Goal: Communication & Community: Answer question/provide support

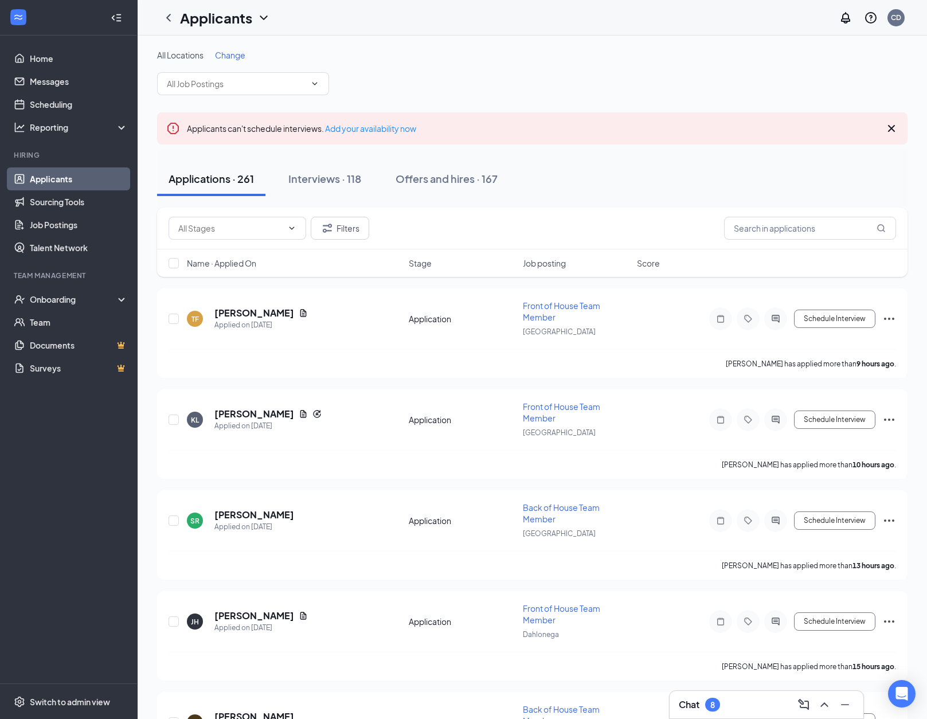
click at [737, 709] on div "Chat 8" at bounding box center [766, 705] width 175 height 18
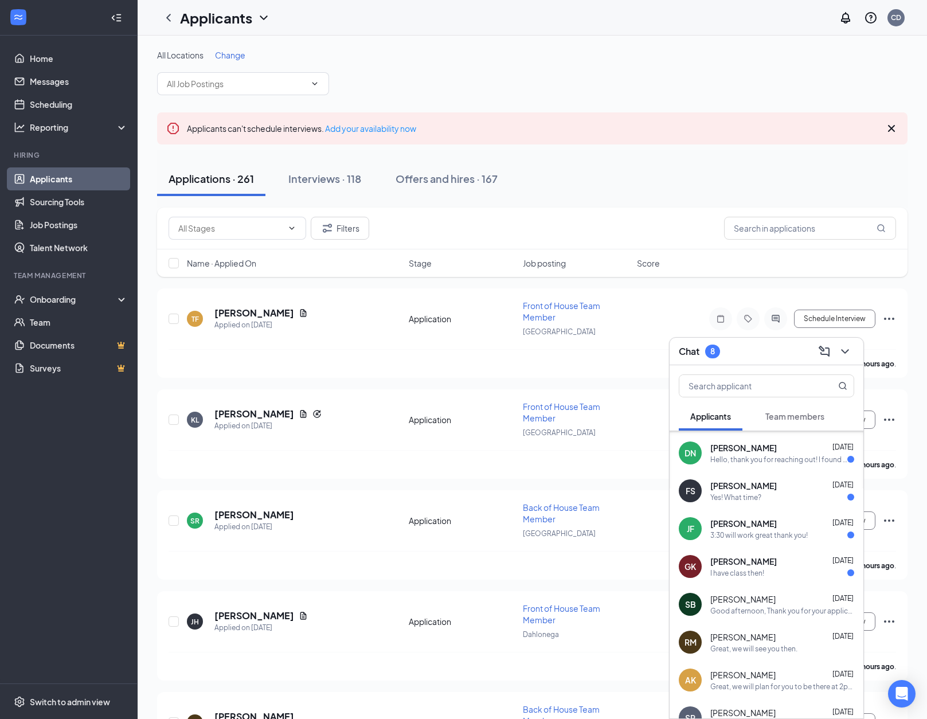
scroll to position [91, 0]
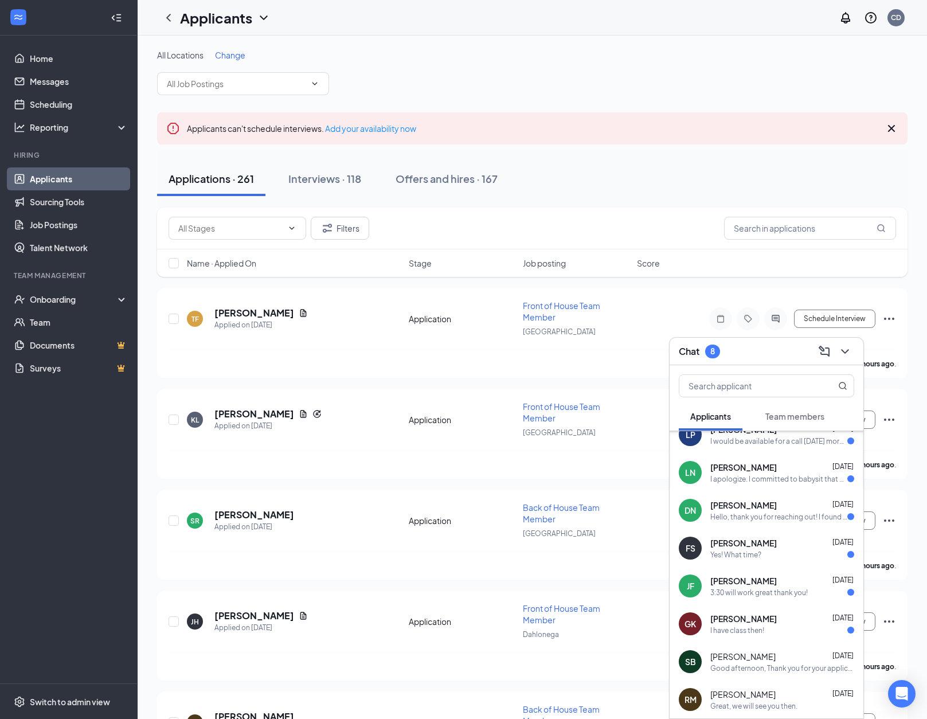
click at [745, 547] on span "[PERSON_NAME]" at bounding box center [743, 542] width 67 height 11
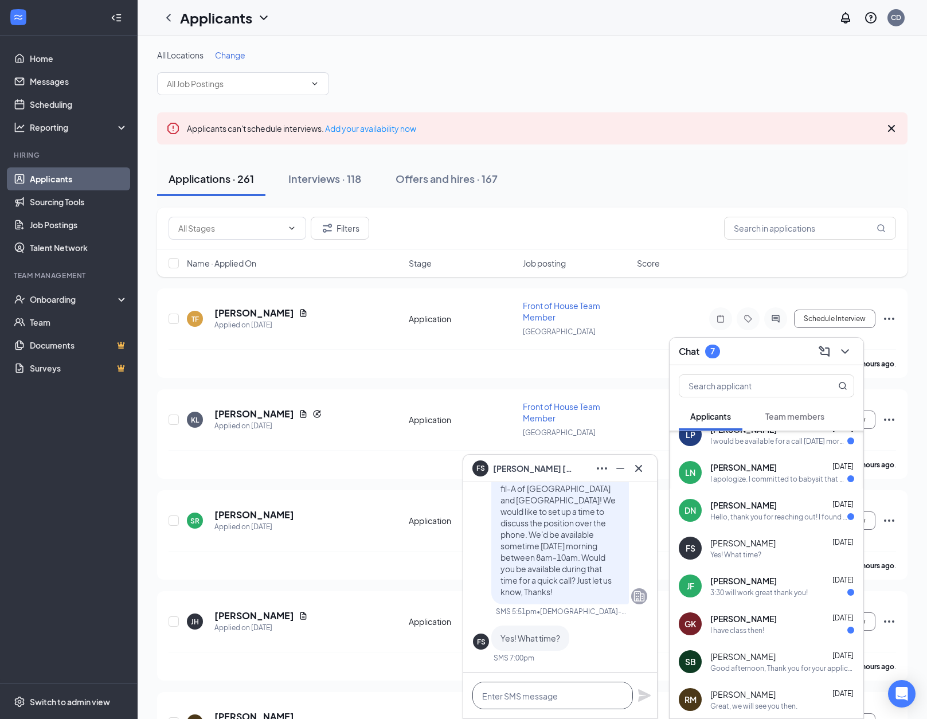
click at [509, 700] on textarea at bounding box center [552, 696] width 161 height 28
type textarea "Would 9am work?"
click at [644, 694] on icon "Plane" at bounding box center [644, 695] width 13 height 13
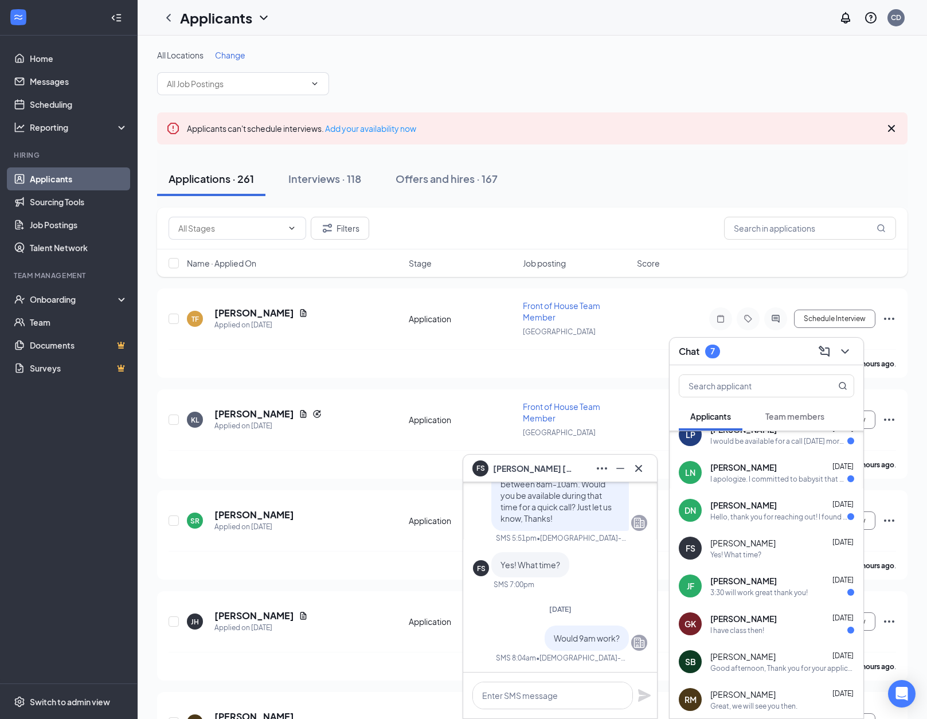
click at [554, 467] on span "[PERSON_NAME]" at bounding box center [533, 468] width 80 height 13
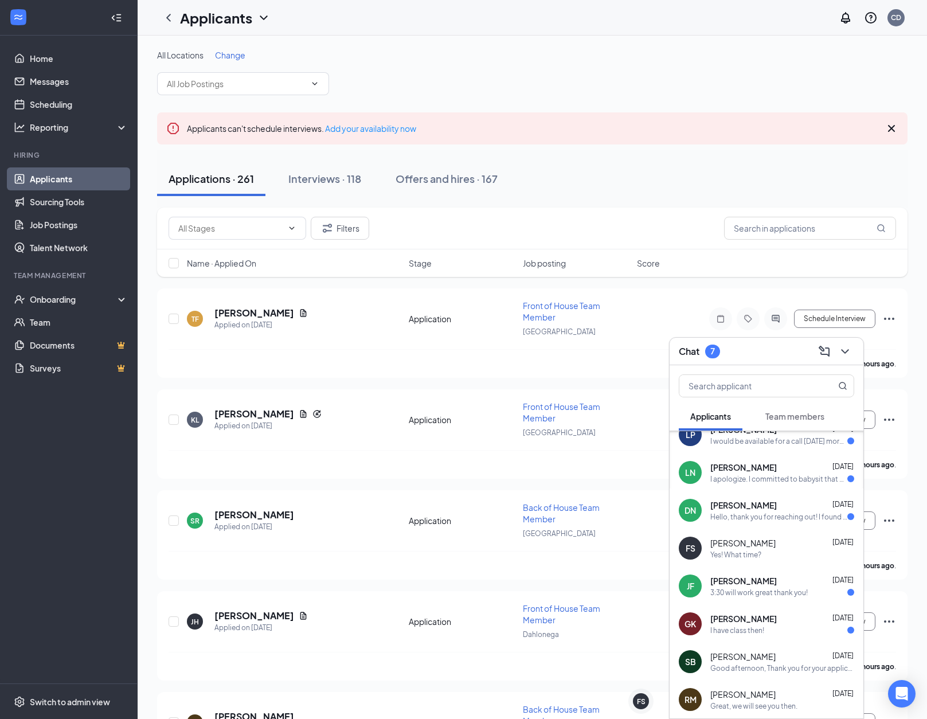
click at [854, 350] on div "Chat 7" at bounding box center [767, 352] width 194 height 28
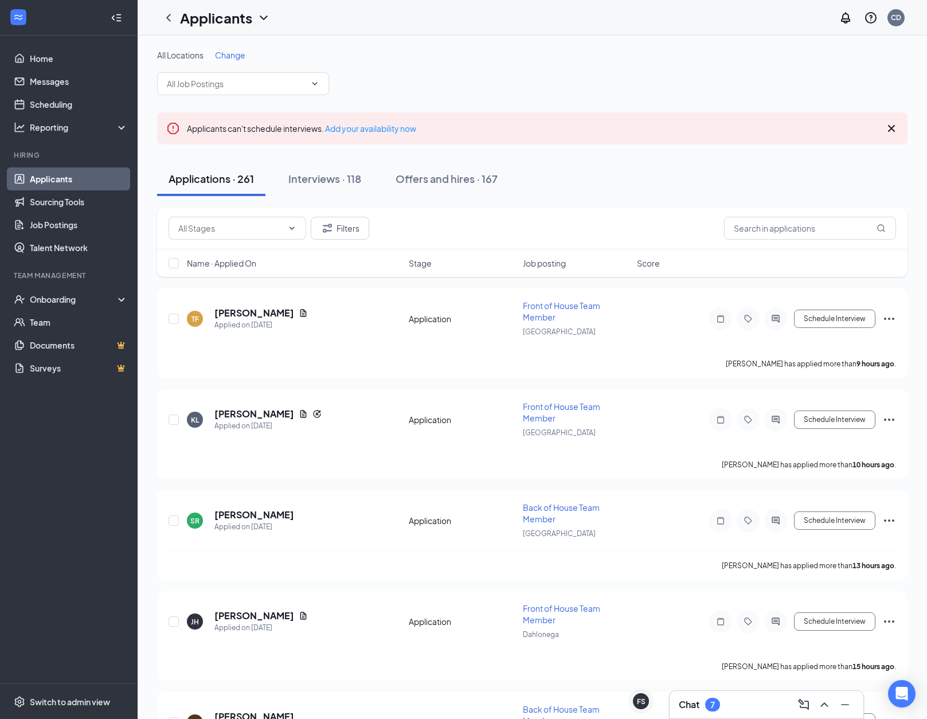
scroll to position [0, 0]
click at [777, 229] on input "text" at bounding box center [810, 228] width 172 height 23
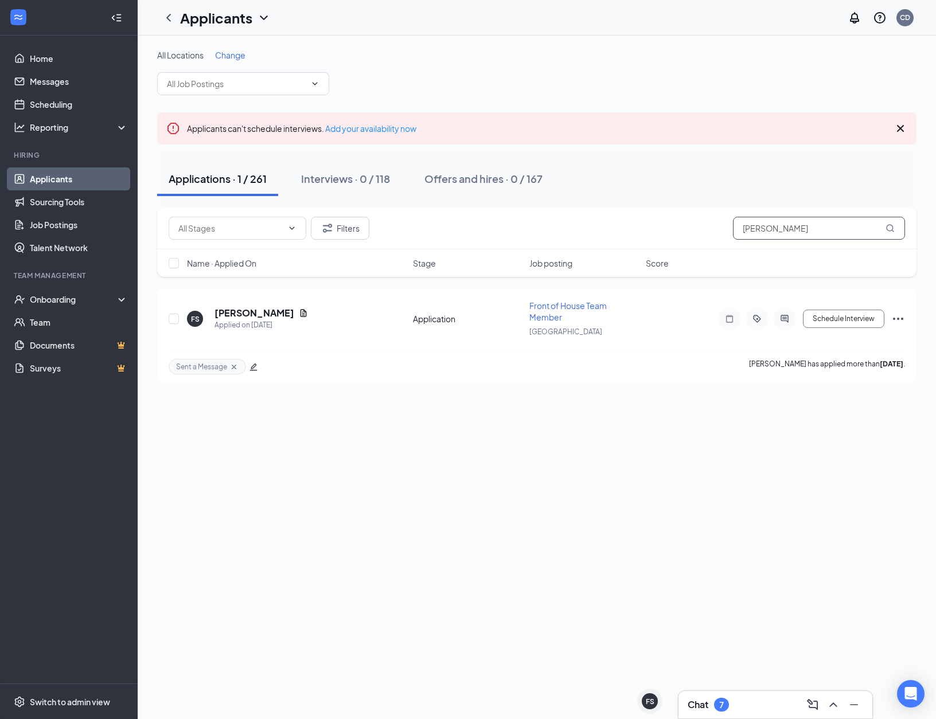
type input "[PERSON_NAME]"
click at [75, 176] on link "Applicants" at bounding box center [79, 178] width 98 height 23
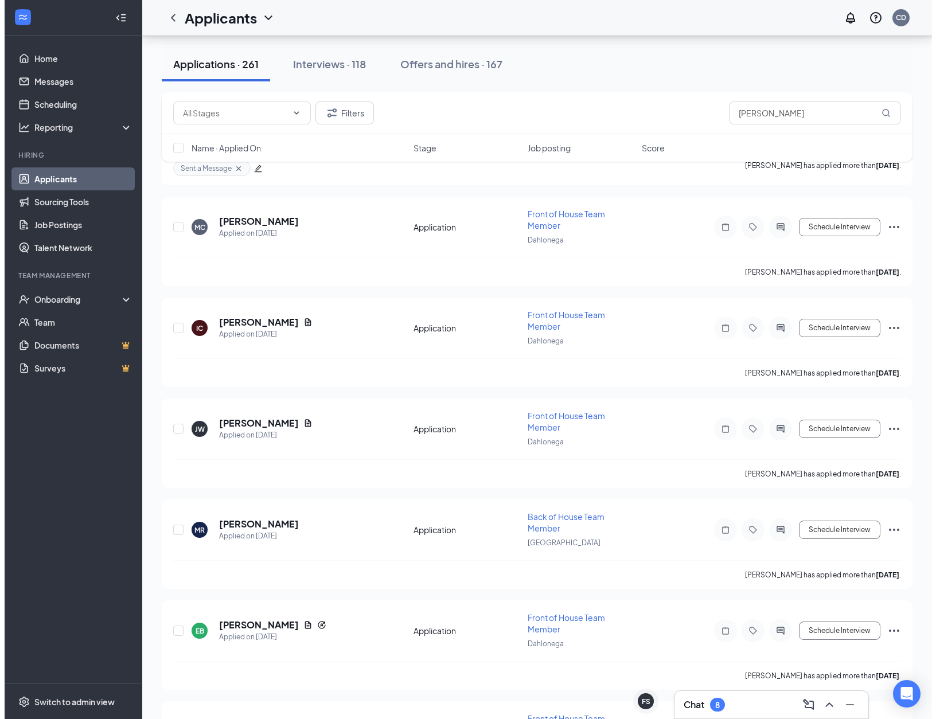
scroll to position [1412, 0]
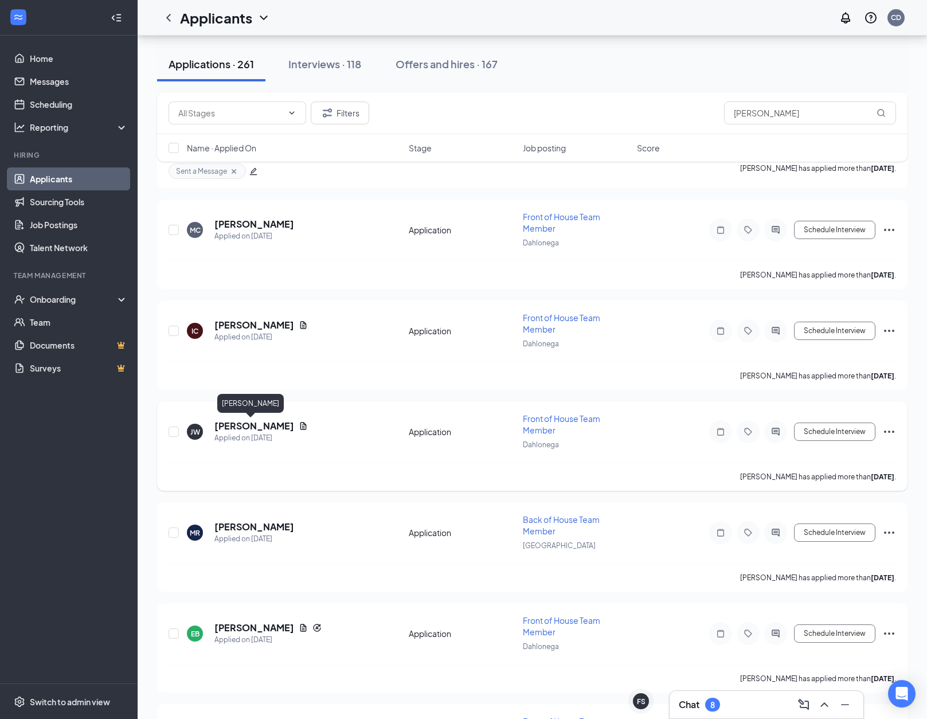
click at [249, 428] on h5 "[PERSON_NAME]" at bounding box center [254, 426] width 80 height 13
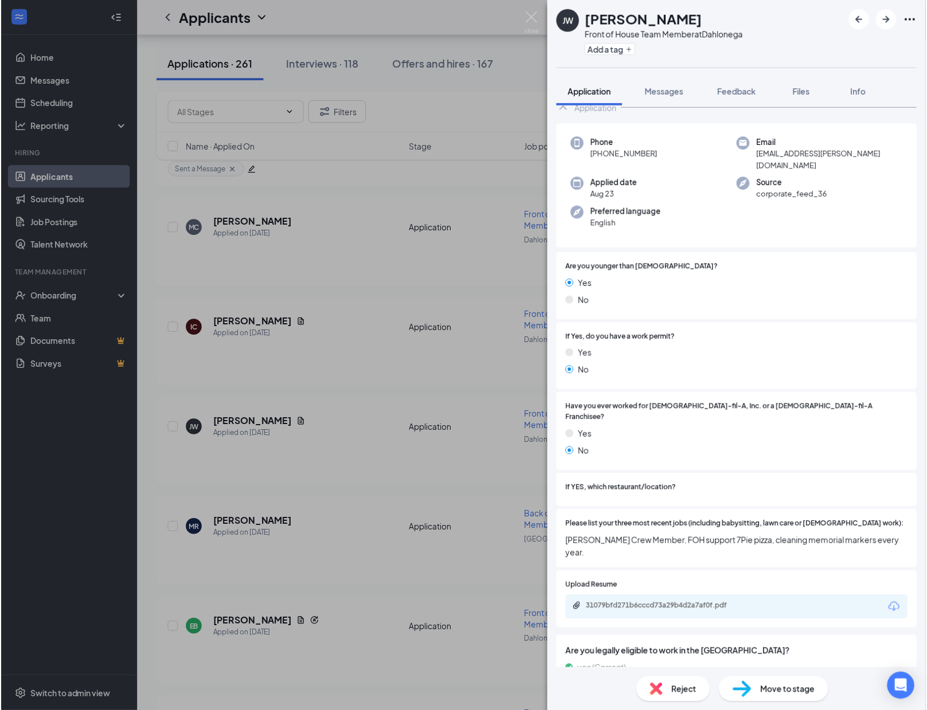
scroll to position [7, 0]
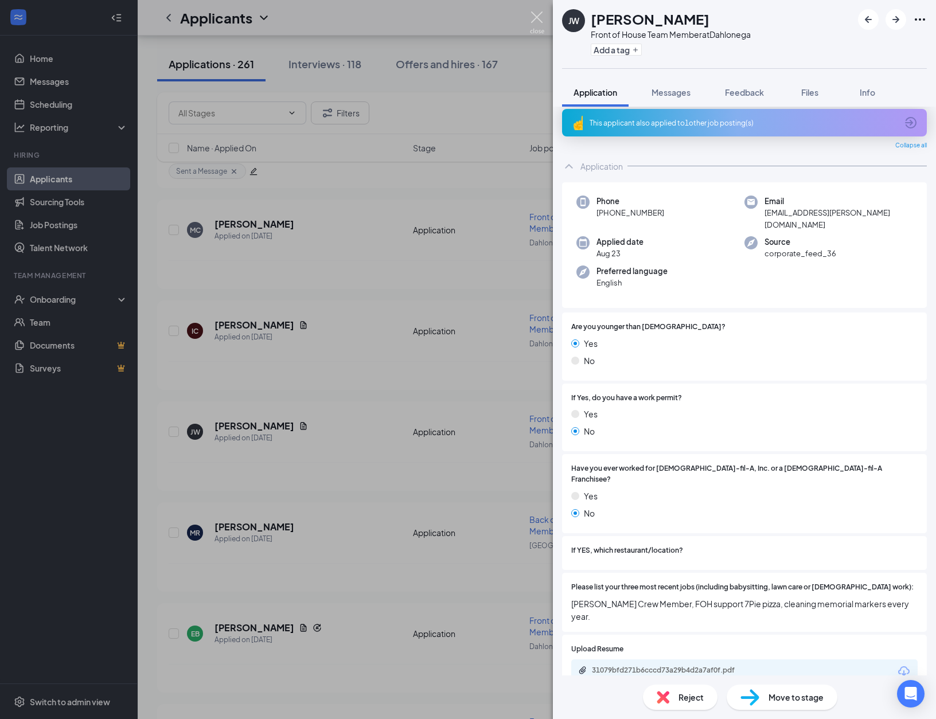
click at [536, 18] on img at bounding box center [537, 22] width 14 height 22
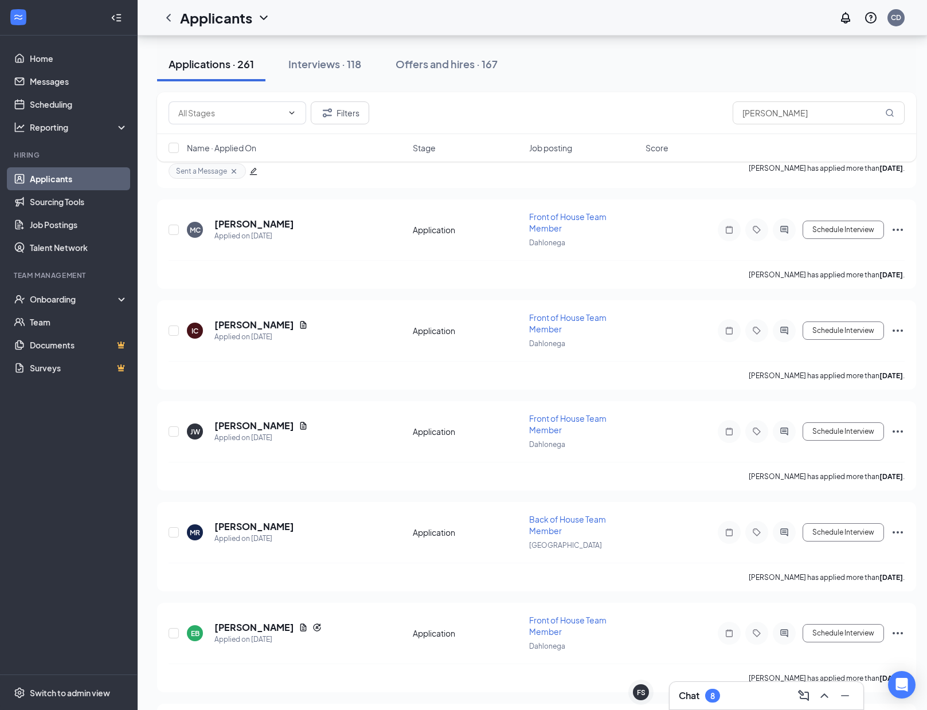
click at [733, 702] on div "Chat 8" at bounding box center [766, 696] width 175 height 18
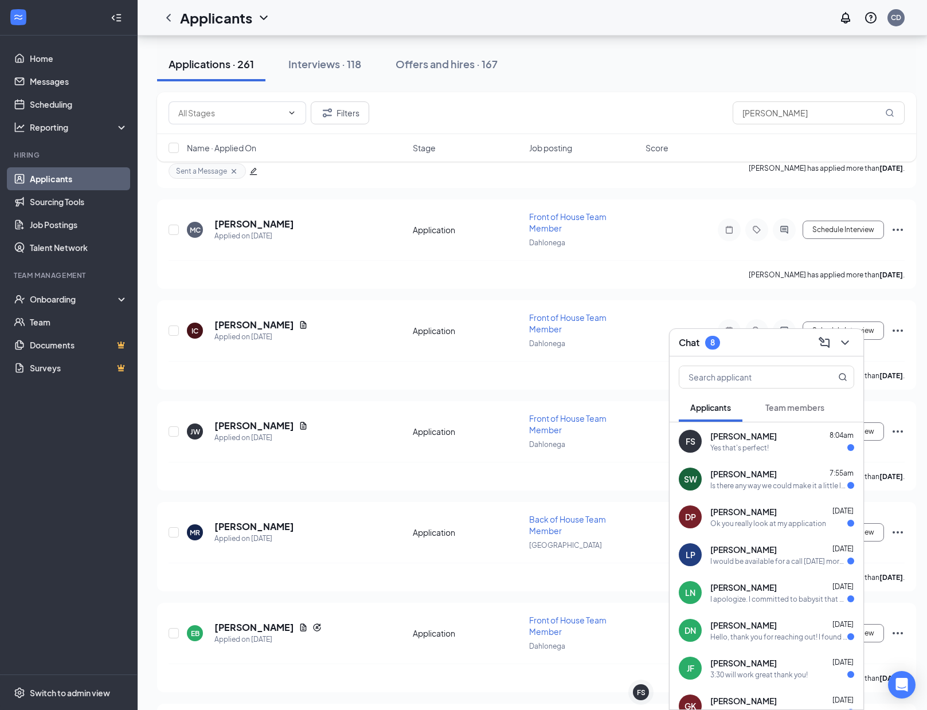
click at [759, 447] on div "Yes that's perfect!" at bounding box center [739, 448] width 58 height 10
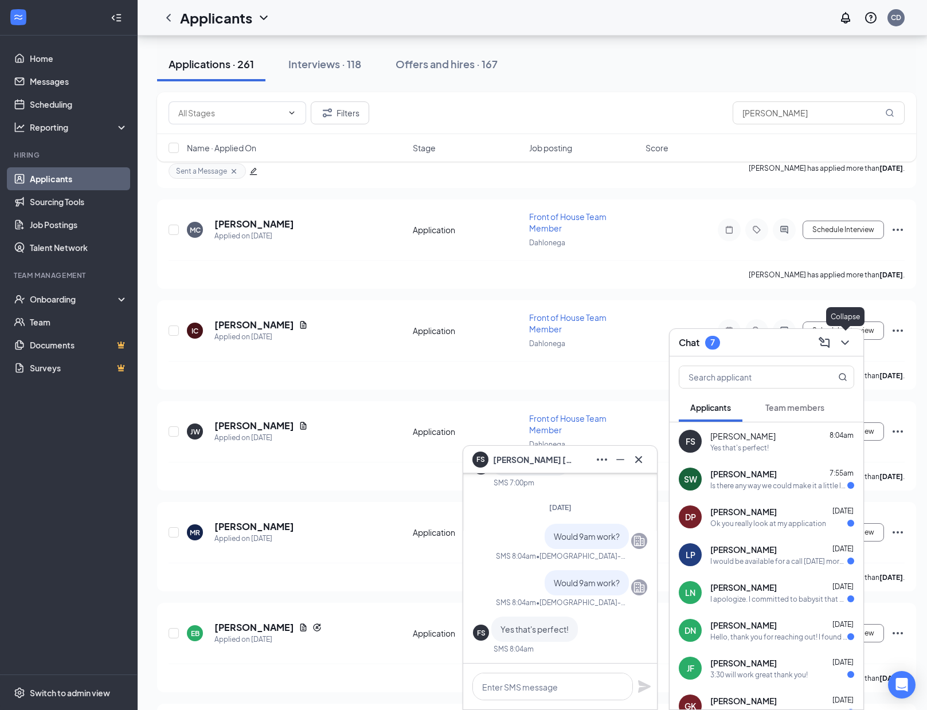
click at [850, 343] on icon "ChevronDown" at bounding box center [845, 343] width 14 height 14
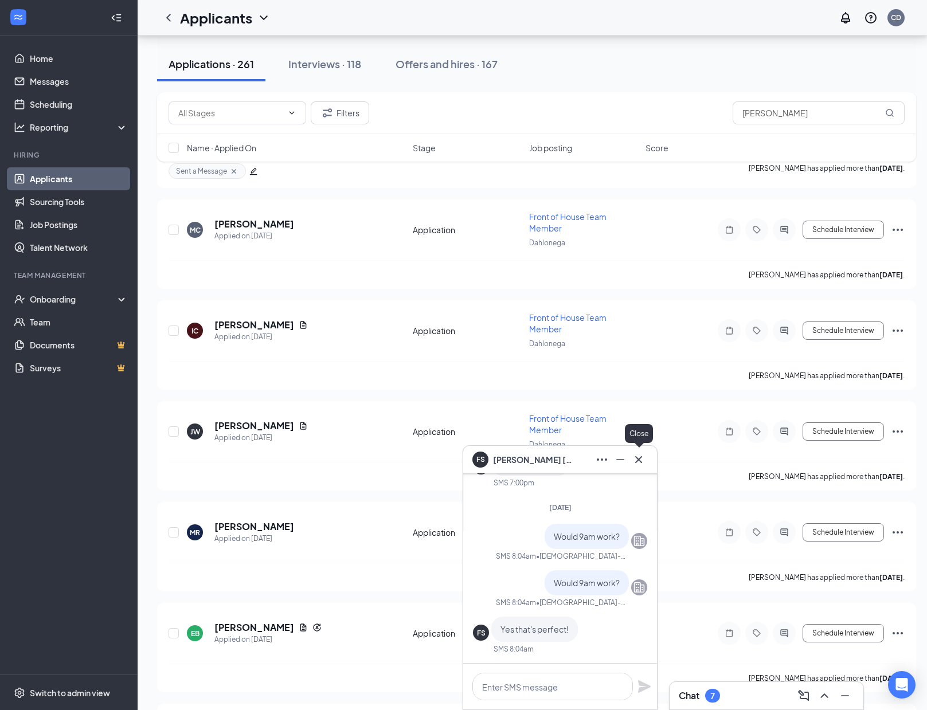
click at [638, 468] on button at bounding box center [639, 460] width 18 height 18
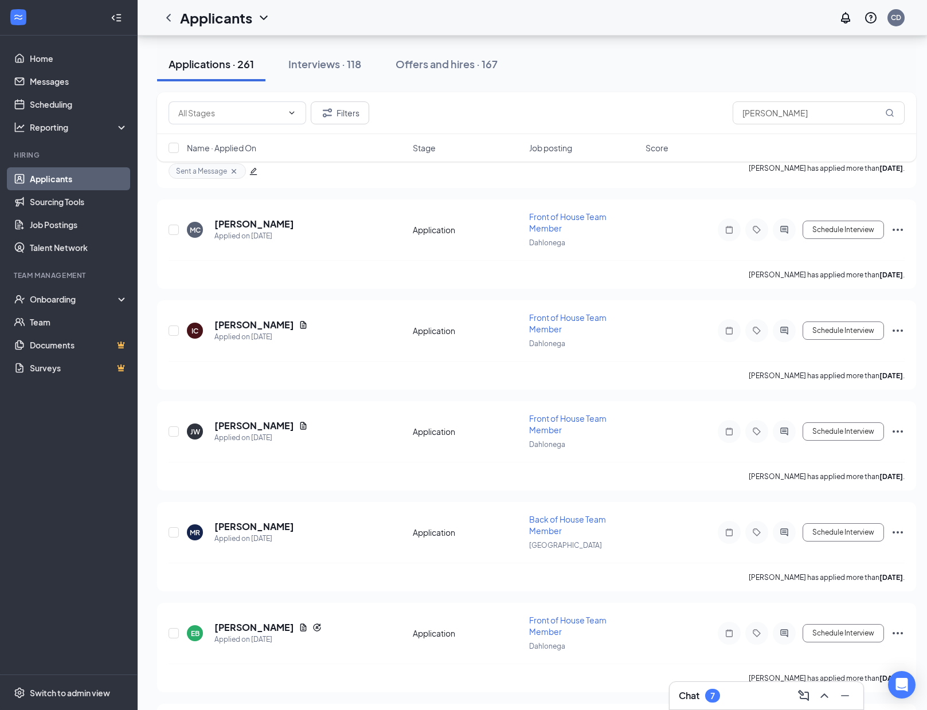
click at [546, 79] on div "Applications · 261 Interviews · 118 Offers and hires · 167" at bounding box center [536, 64] width 759 height 34
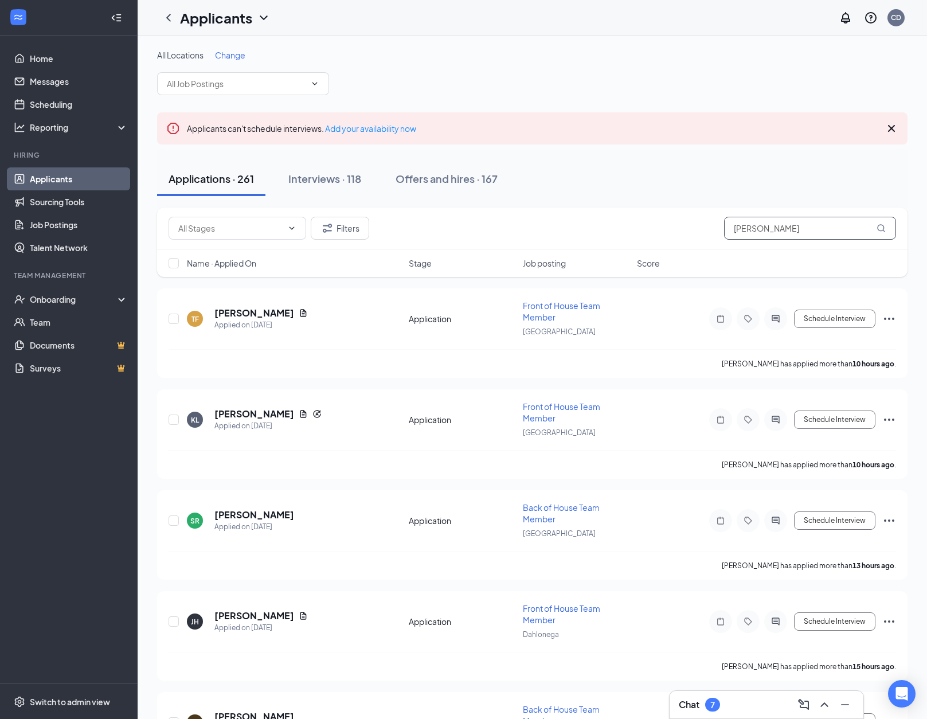
drag, startPoint x: 779, startPoint y: 230, endPoint x: 683, endPoint y: 228, distance: 95.8
click at [683, 228] on div "Filters [PERSON_NAME]" at bounding box center [533, 228] width 728 height 23
click at [758, 227] on input "text" at bounding box center [810, 228] width 172 height 23
type input "[PERSON_NAME]"
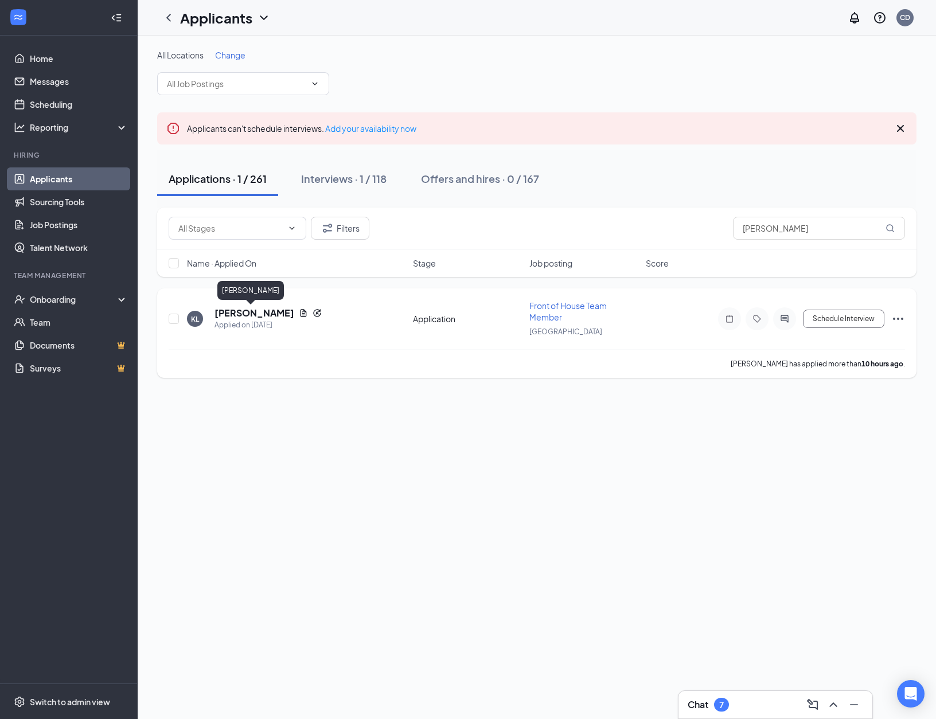
click at [245, 311] on h5 "[PERSON_NAME]" at bounding box center [254, 313] width 80 height 13
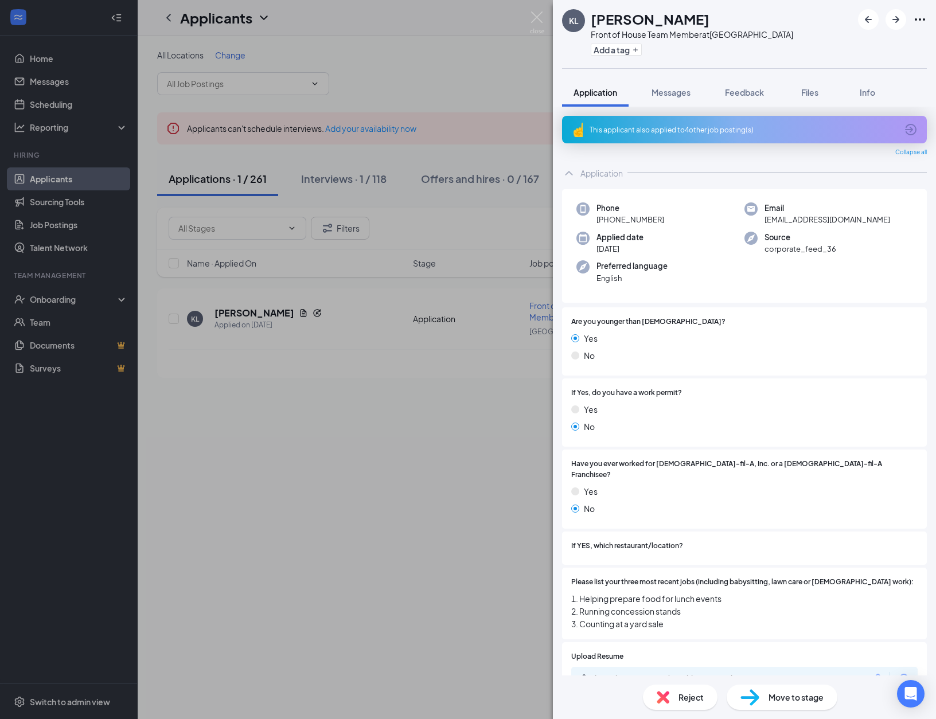
scroll to position [94, 0]
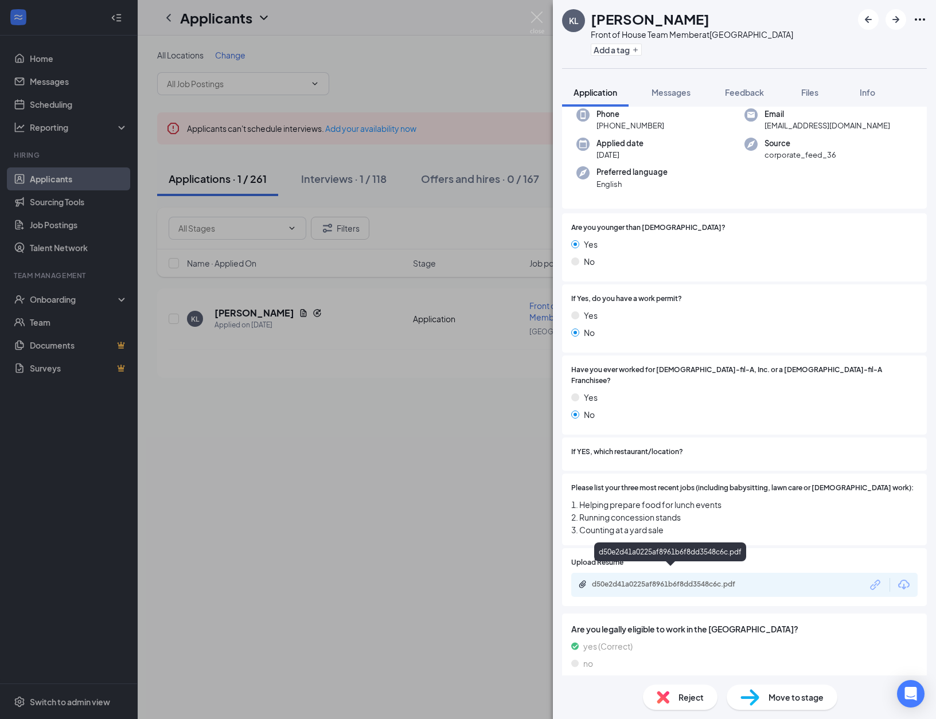
click at [642, 580] on div "d50e2d41a0225af8961b6f8dd3548c6c.pdf" at bounding box center [672, 584] width 161 height 9
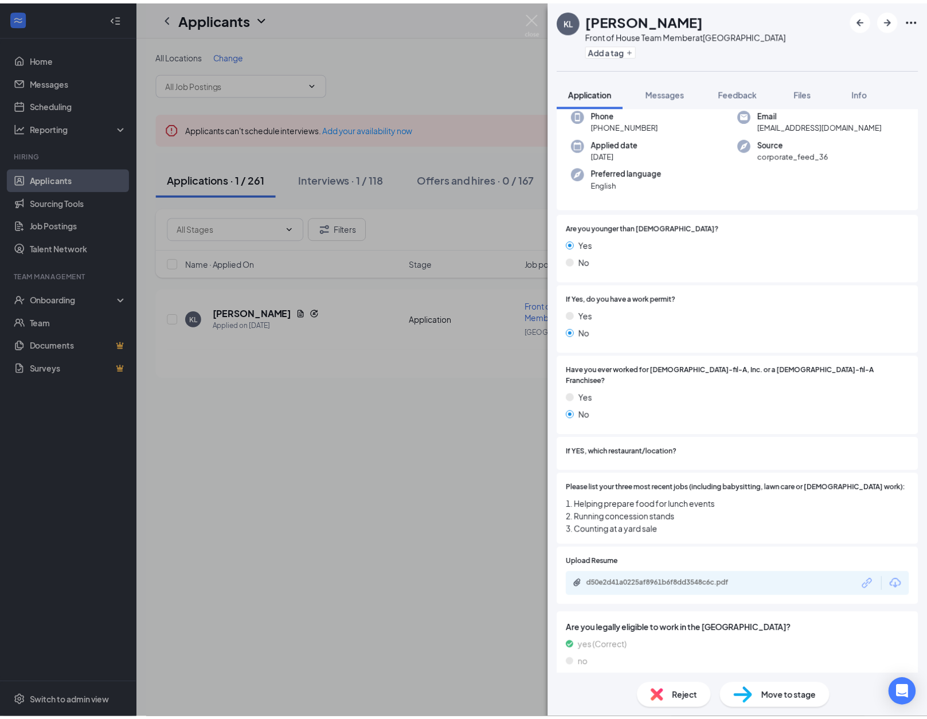
scroll to position [90, 0]
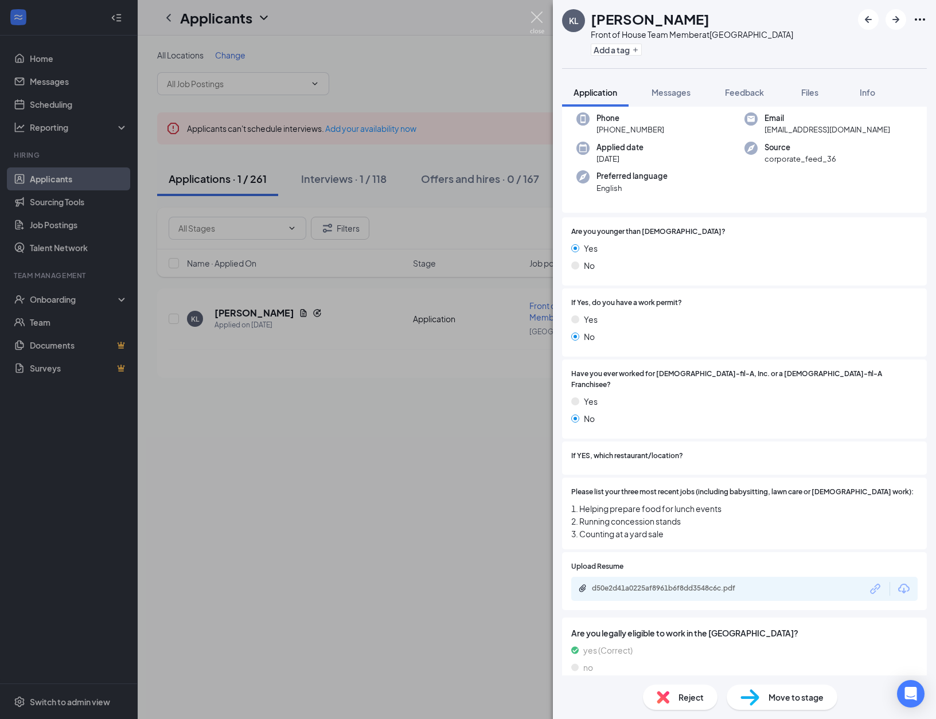
click at [542, 16] on img at bounding box center [537, 22] width 14 height 22
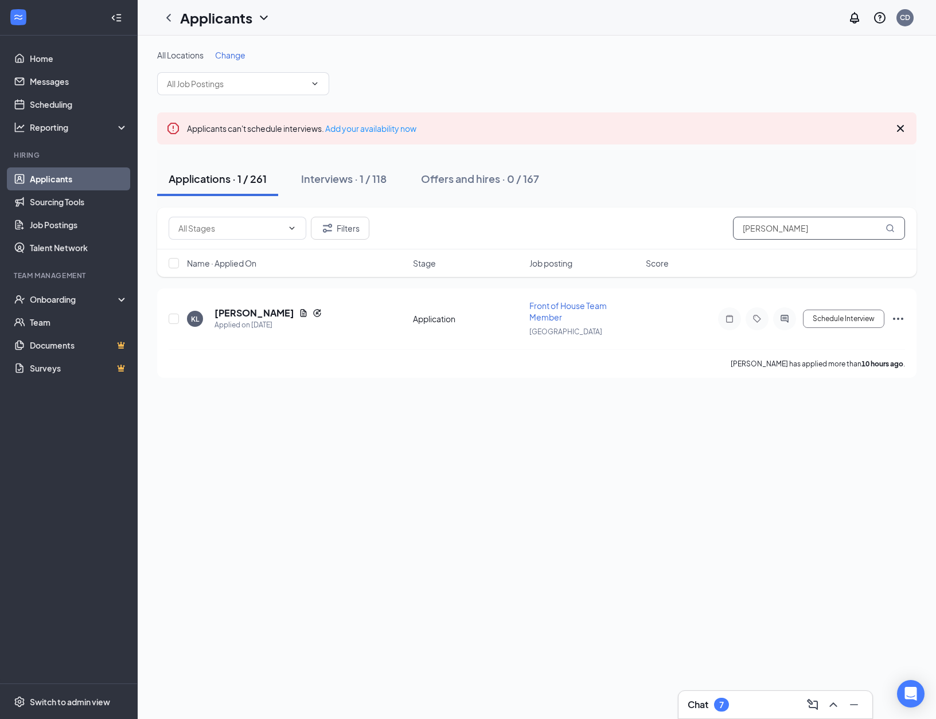
drag, startPoint x: 806, startPoint y: 220, endPoint x: 698, endPoint y: 233, distance: 108.0
click at [698, 233] on div "Filters [PERSON_NAME]" at bounding box center [537, 228] width 736 height 23
click at [762, 228] on input "[PERSON_NAME]" at bounding box center [819, 228] width 172 height 23
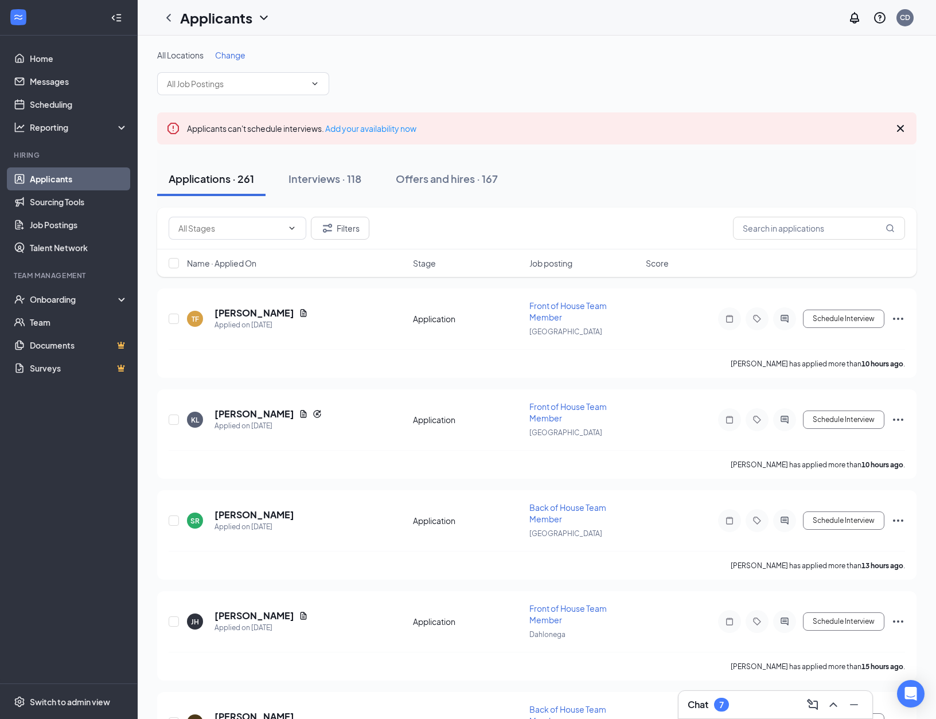
click at [622, 177] on div "Applications · 261 Interviews · 118 Offers and hires · 167" at bounding box center [536, 179] width 759 height 34
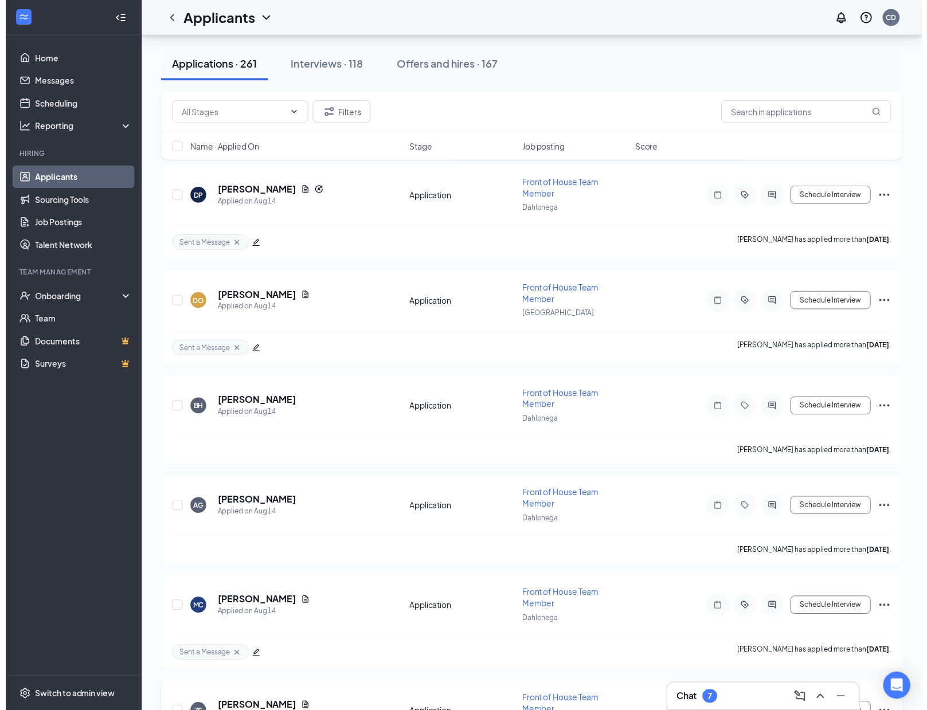
scroll to position [8769, 0]
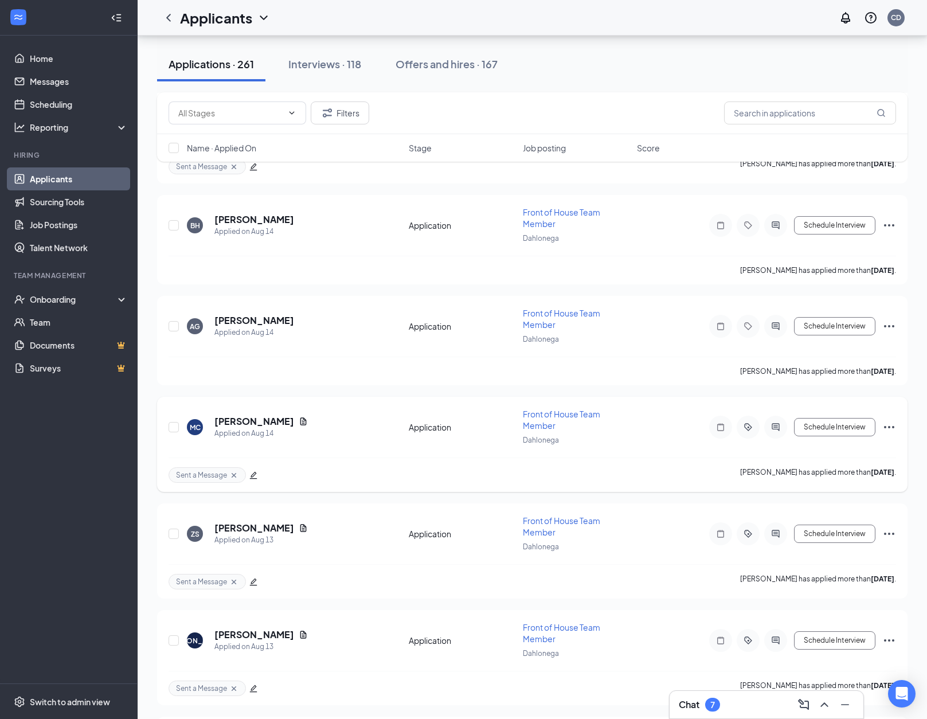
click at [255, 474] on icon "edit" at bounding box center [253, 475] width 8 height 8
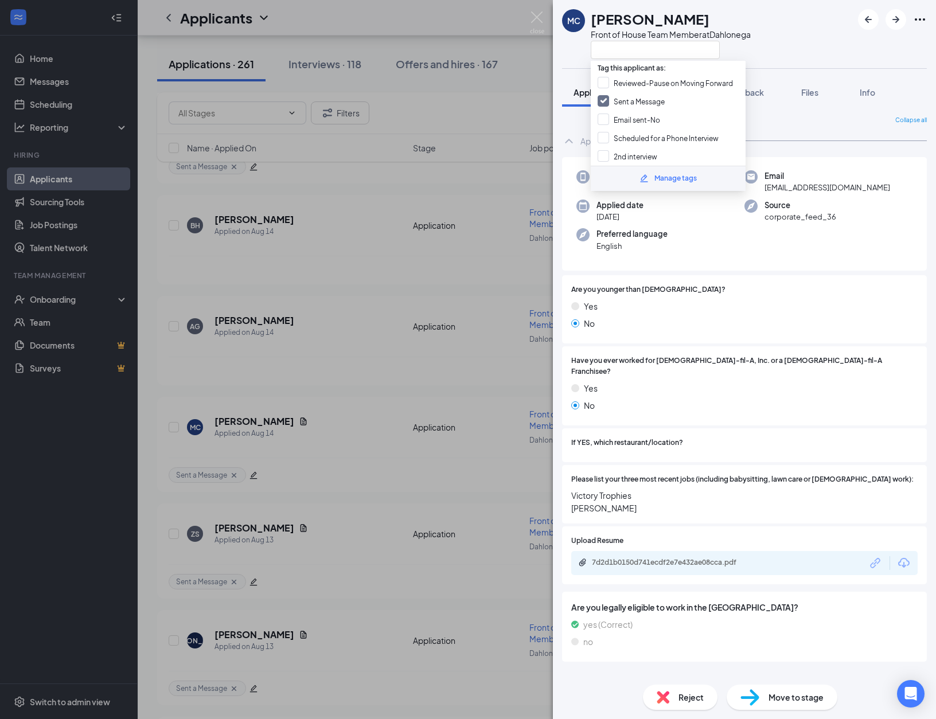
click at [756, 18] on div "MC [PERSON_NAME] Front of House Team Member at [GEOGRAPHIC_DATA]" at bounding box center [744, 34] width 383 height 68
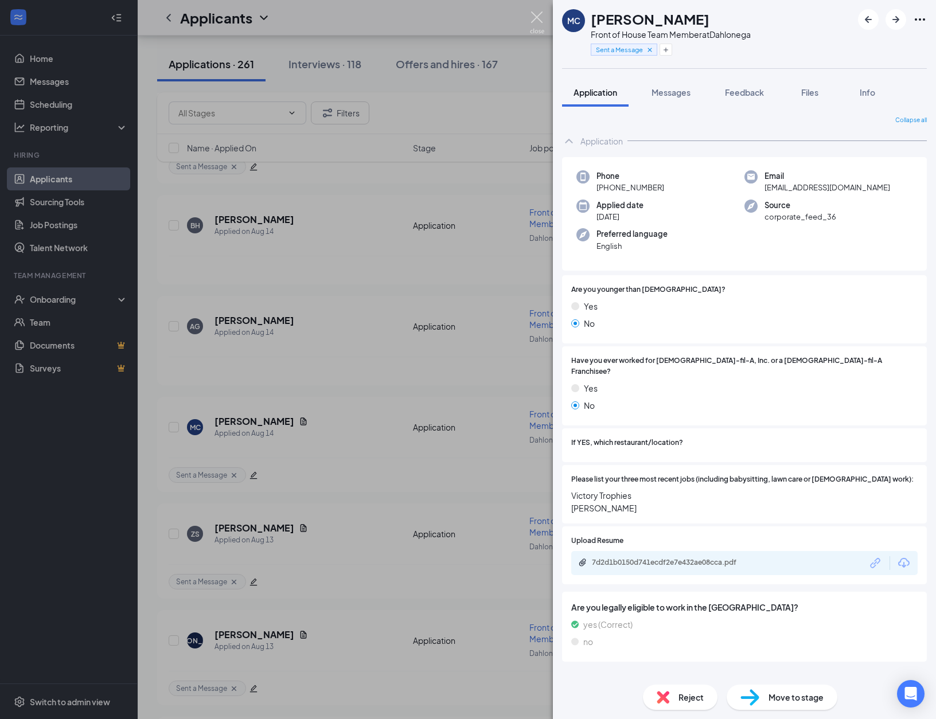
click at [535, 19] on img at bounding box center [537, 22] width 14 height 22
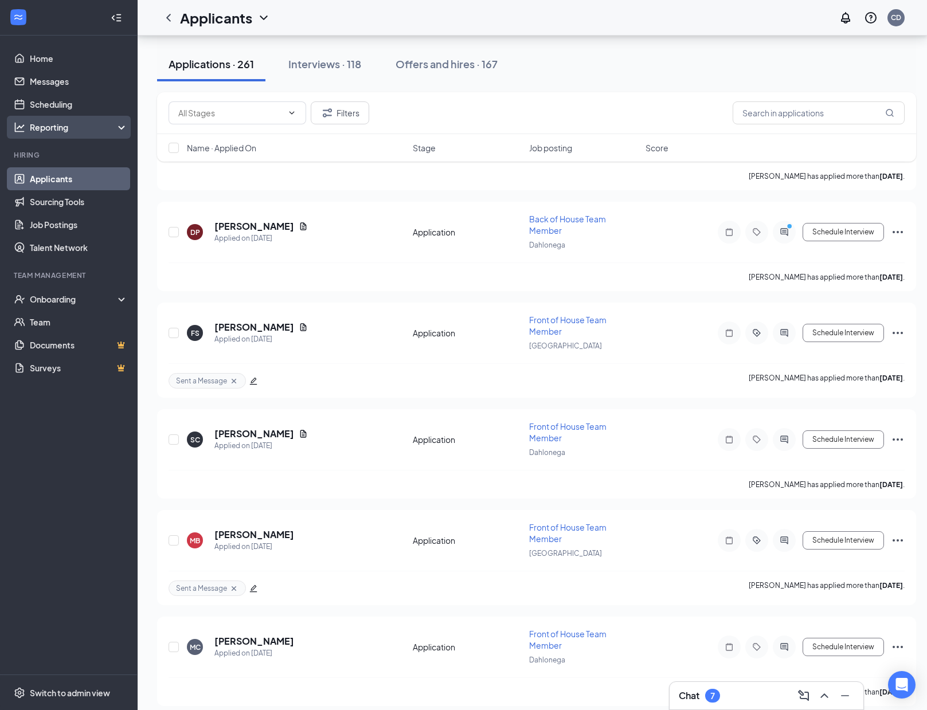
scroll to position [971, 0]
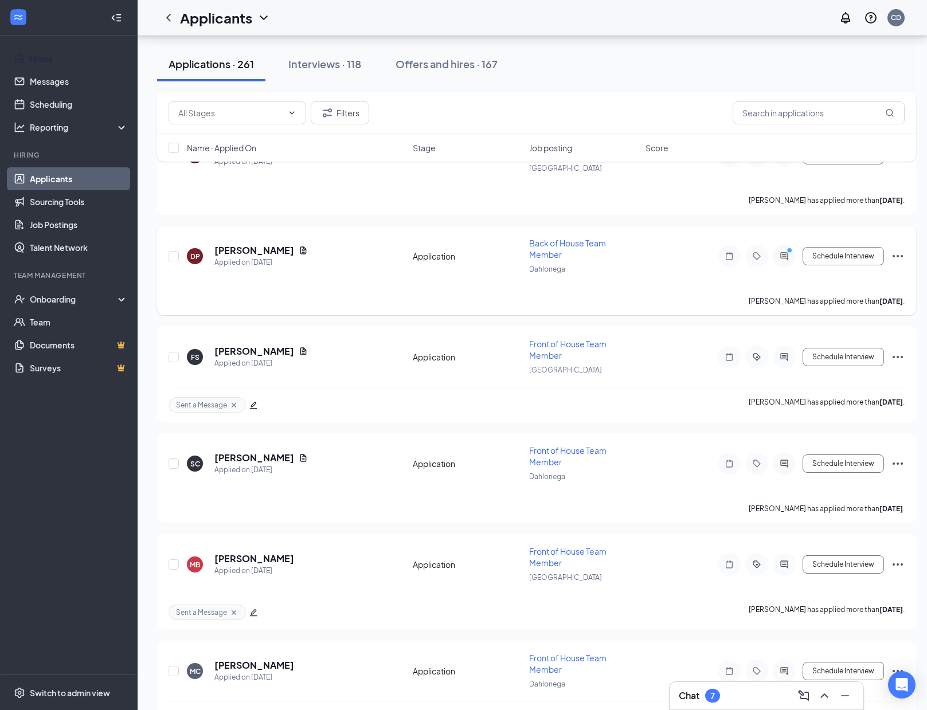
drag, startPoint x: 51, startPoint y: 56, endPoint x: 798, endPoint y: 257, distance: 773.8
click at [51, 56] on link "Home" at bounding box center [79, 58] width 98 height 23
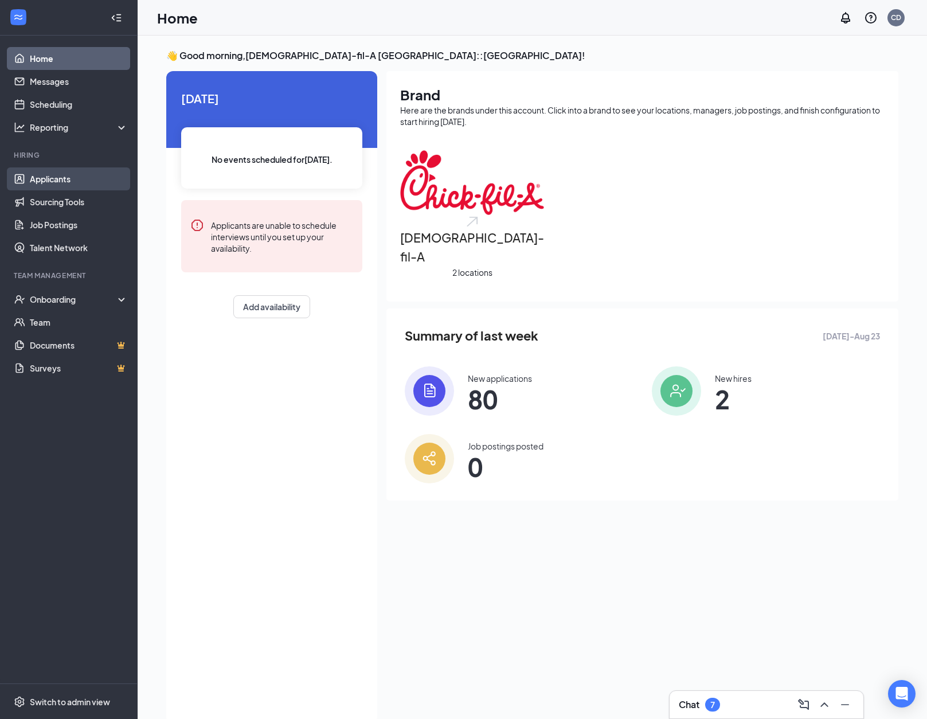
click at [57, 173] on link "Applicants" at bounding box center [79, 178] width 98 height 23
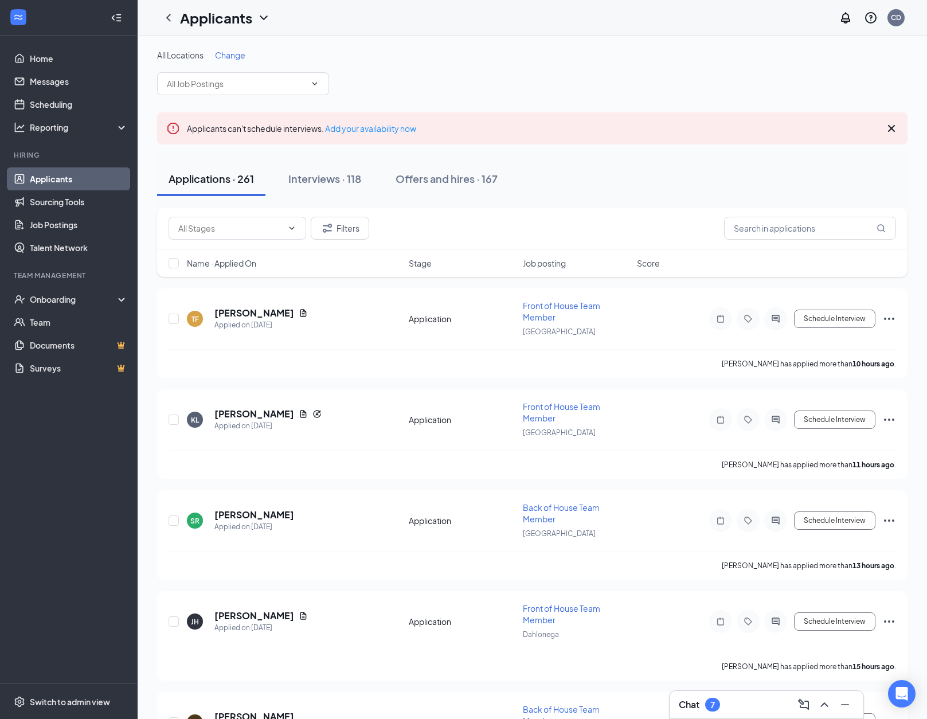
click at [498, 63] on div "All Locations Change" at bounding box center [532, 72] width 751 height 46
click at [755, 703] on div "Chat 7" at bounding box center [766, 705] width 175 height 18
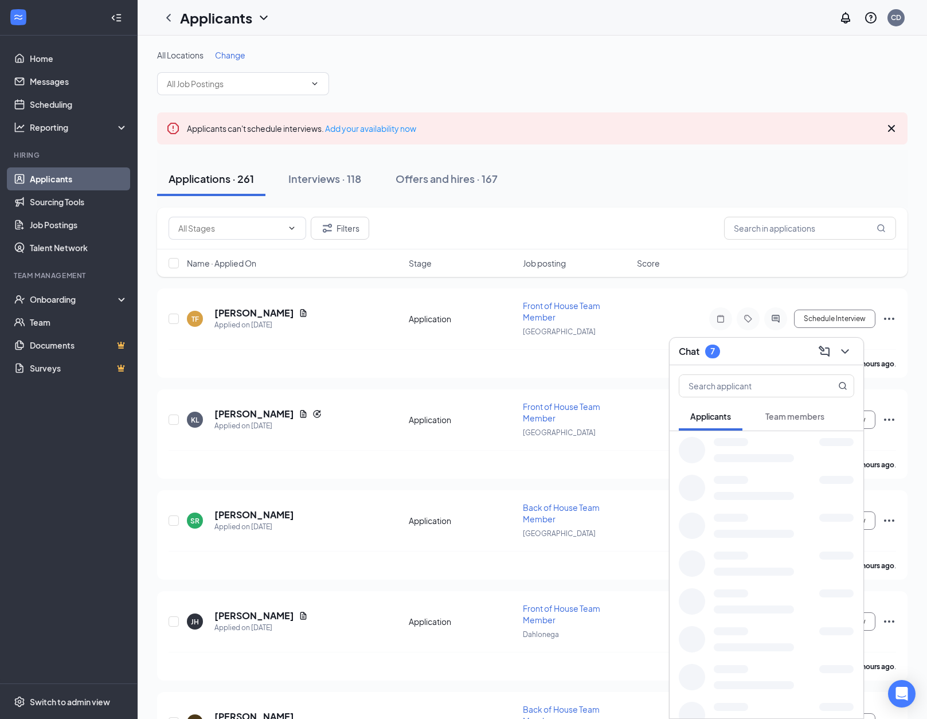
click at [719, 705] on div at bounding box center [731, 707] width 34 height 8
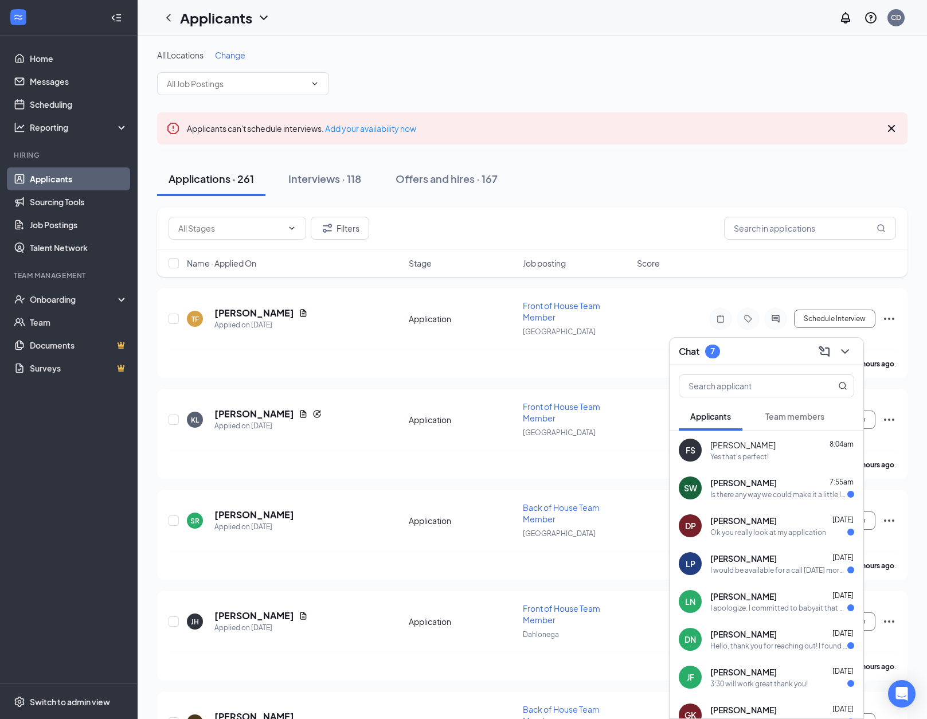
click at [749, 455] on div "Yes that's perfect!" at bounding box center [739, 457] width 58 height 10
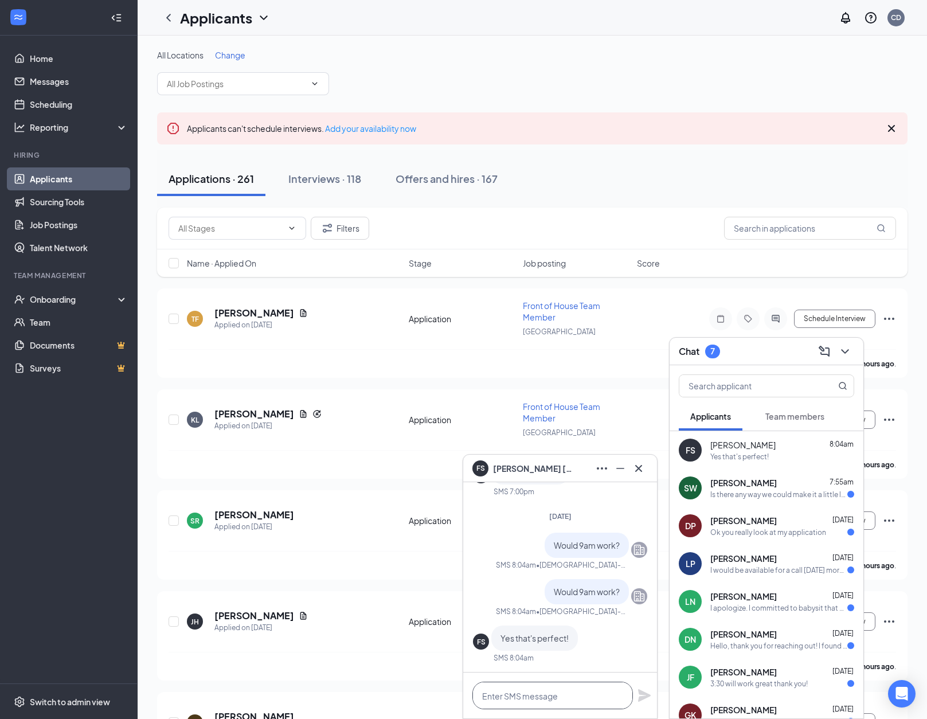
click at [528, 693] on textarea at bounding box center [552, 696] width 161 height 28
type textarea "Great, I will call you then!"
click at [646, 693] on icon "Plane" at bounding box center [644, 695] width 13 height 13
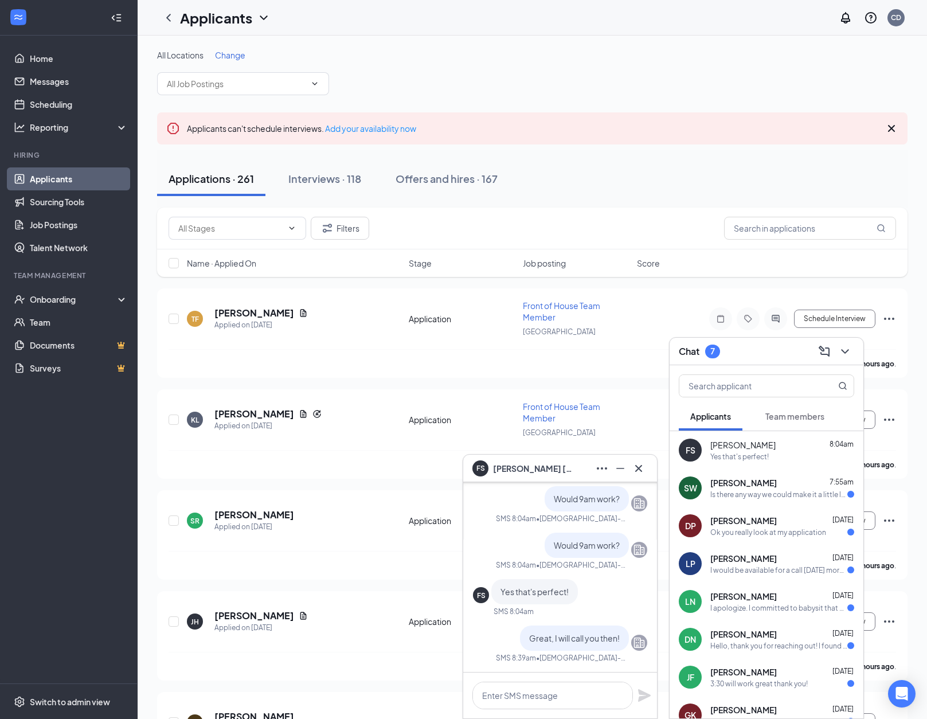
click at [792, 538] on div "DP [PERSON_NAME] [DATE] Ok you really look at my application" at bounding box center [767, 526] width 194 height 38
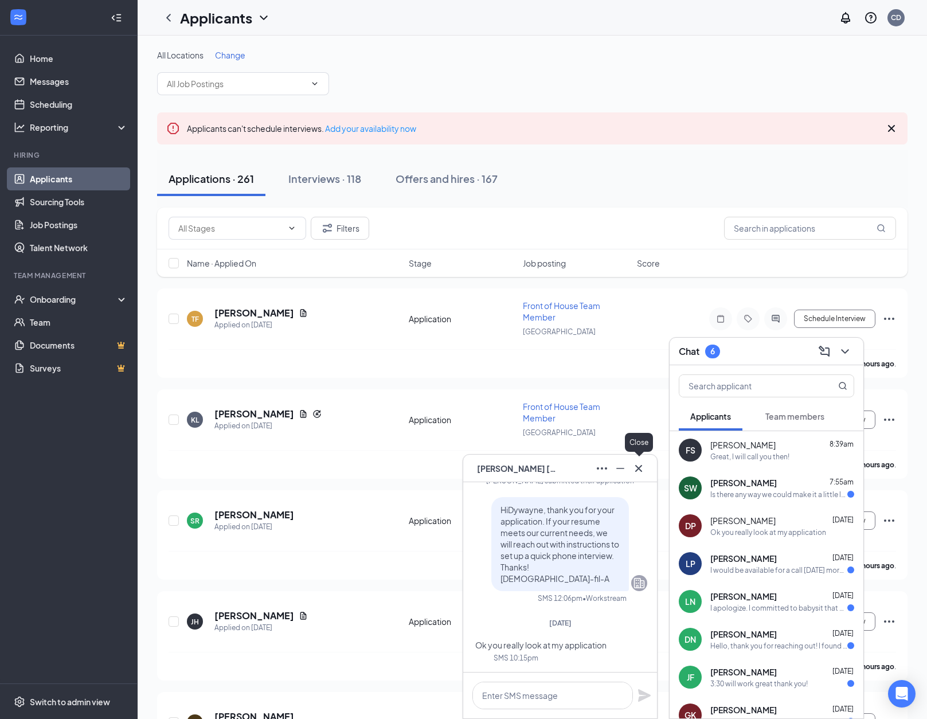
click at [637, 474] on icon "Cross" at bounding box center [639, 469] width 14 height 14
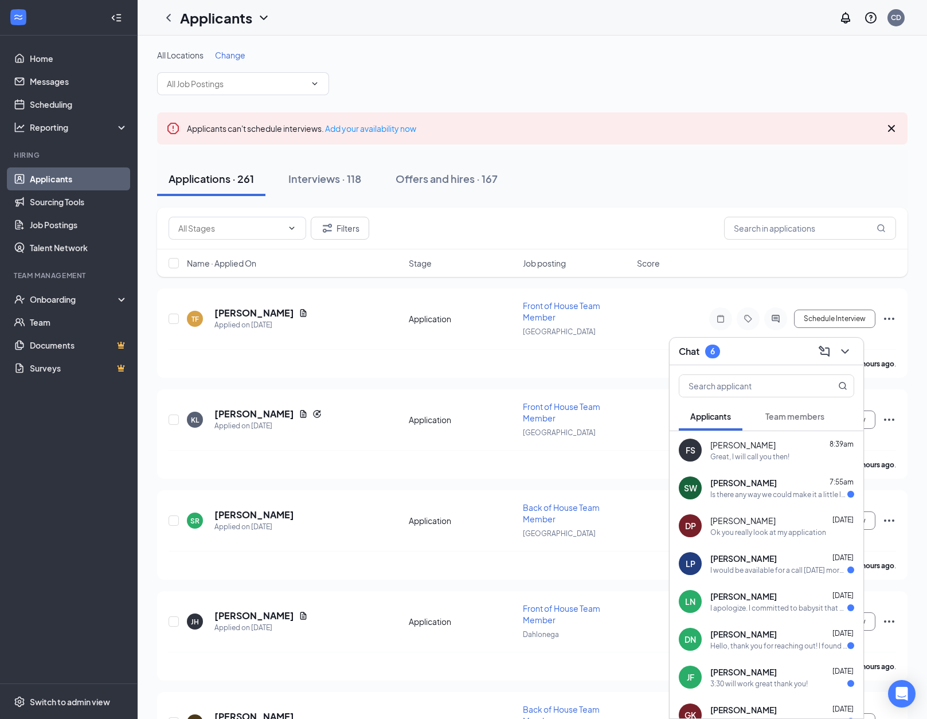
click at [768, 568] on div "I would be available for a call [DATE] morning" at bounding box center [778, 570] width 137 height 10
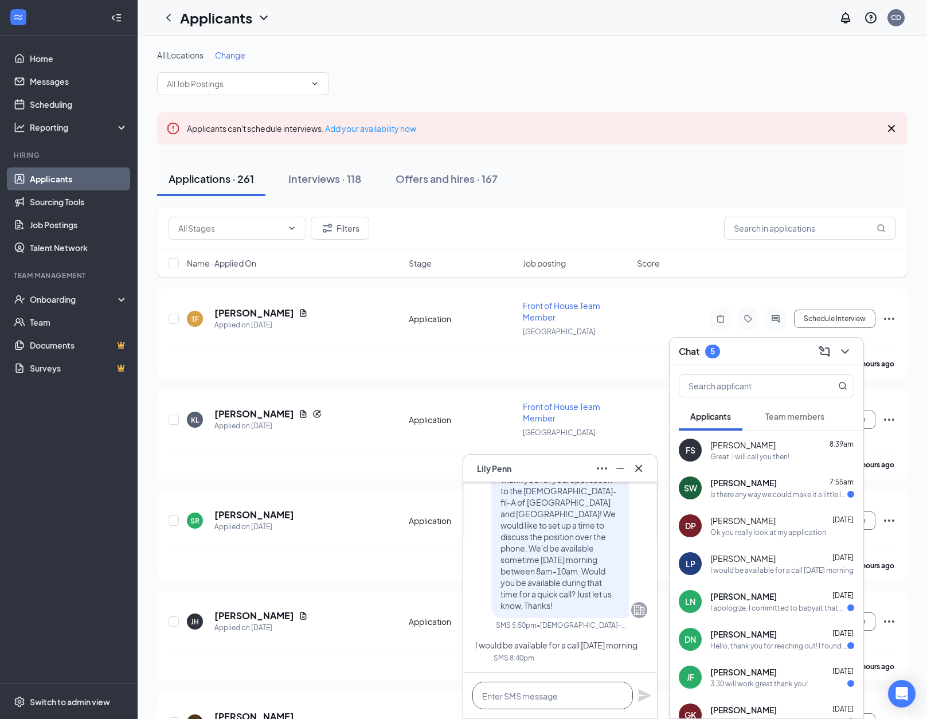
click at [517, 696] on textarea at bounding box center [552, 696] width 161 height 28
type textarea "Great! Would 9:15am work?"
click at [642, 692] on icon "Plane" at bounding box center [644, 695] width 13 height 13
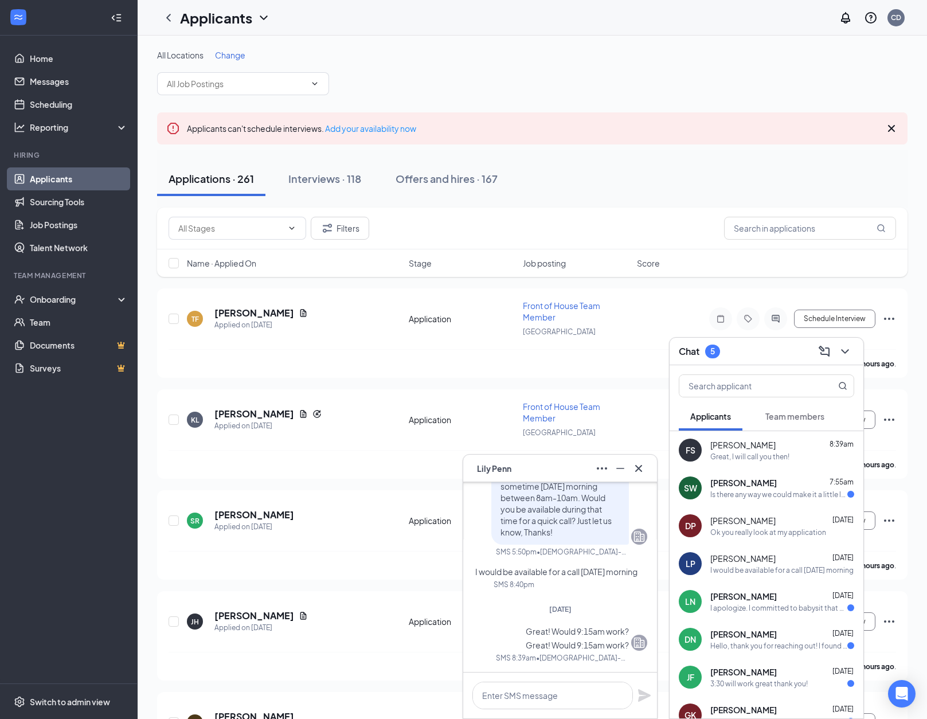
click at [638, 463] on icon "Cross" at bounding box center [639, 469] width 14 height 14
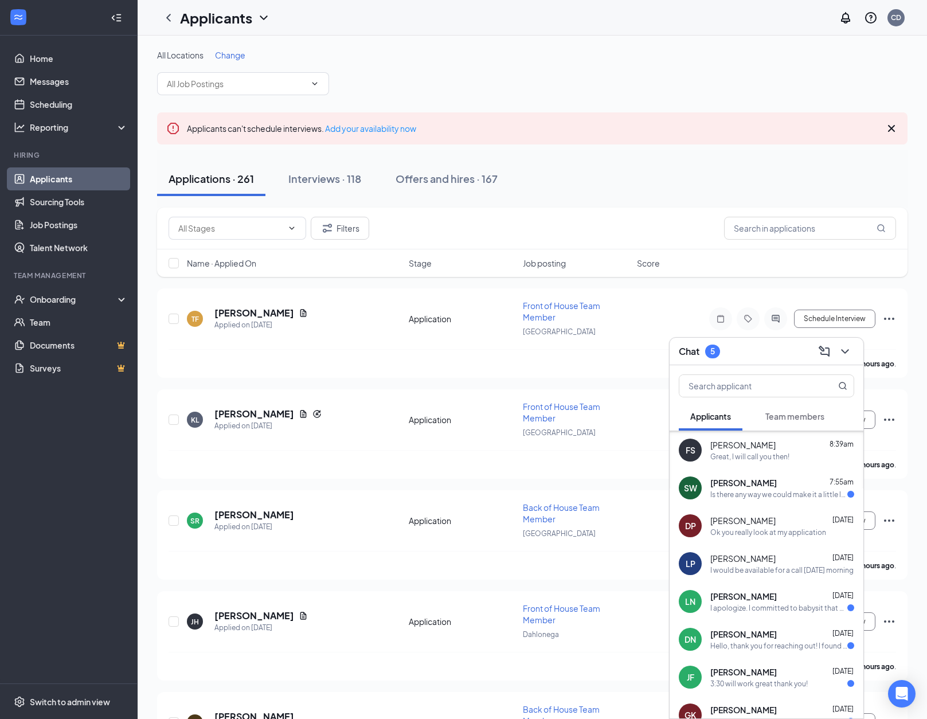
scroll to position [115, 0]
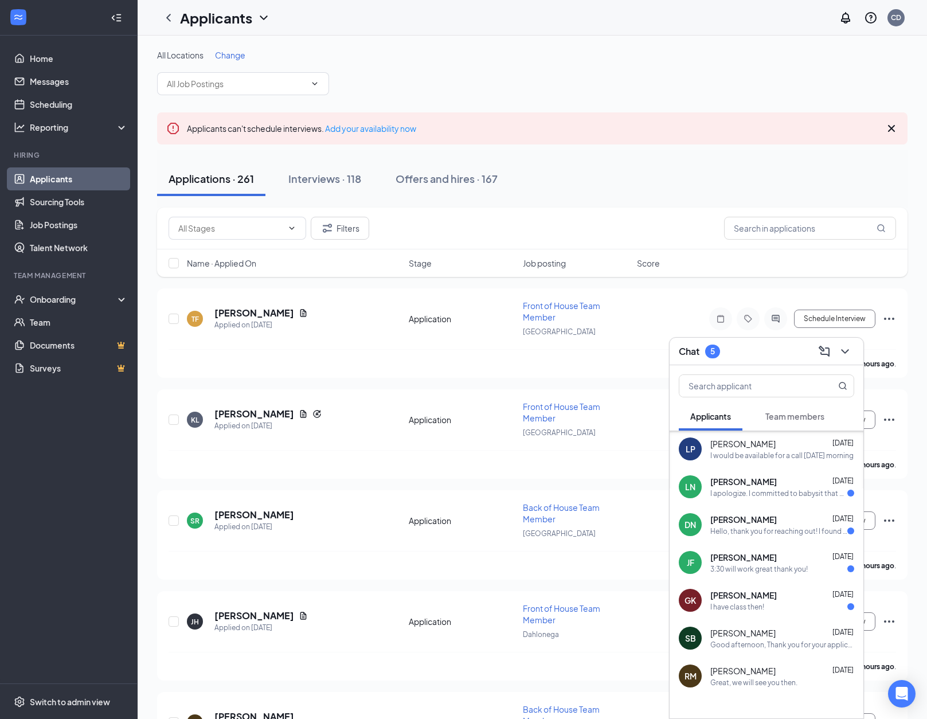
click at [766, 534] on div "Hello, thank you for reaching out! I found a job elsewhere, thank you though." at bounding box center [778, 531] width 137 height 10
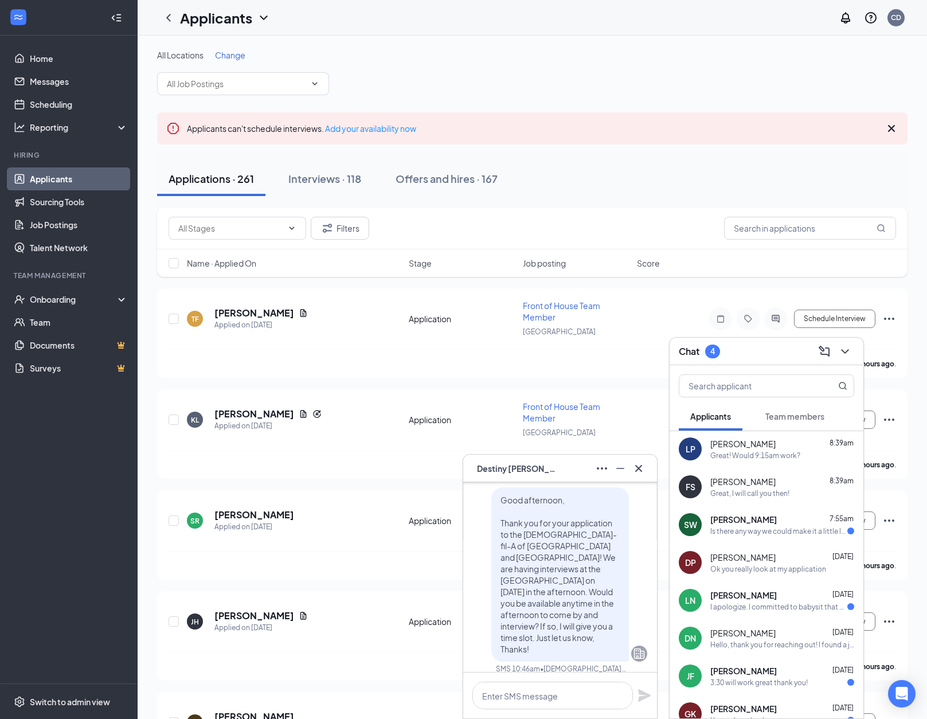
scroll to position [0, 0]
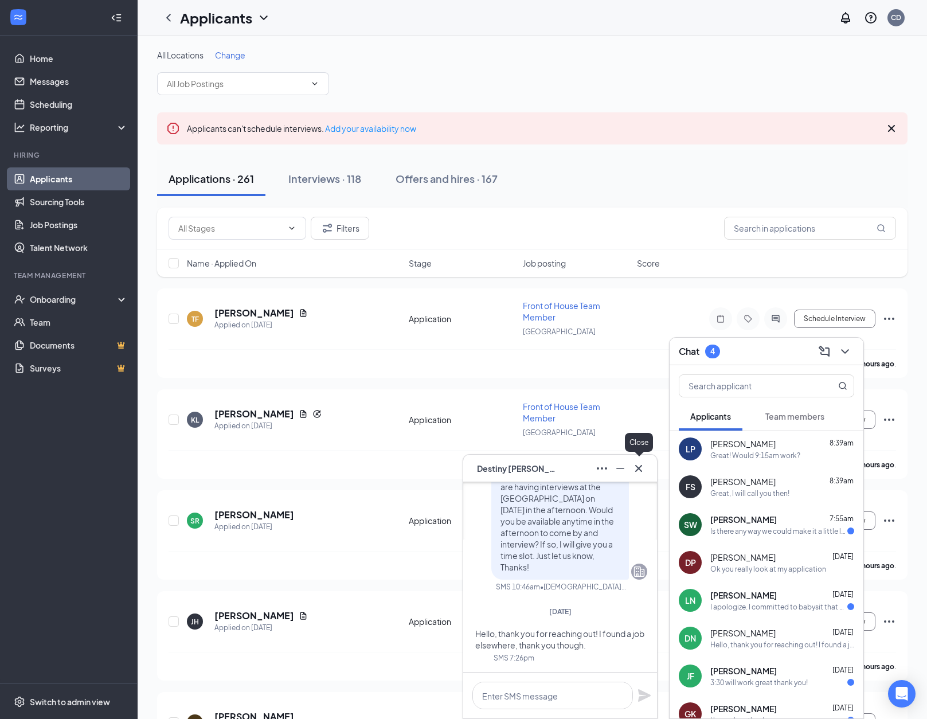
click at [639, 474] on icon "Cross" at bounding box center [639, 469] width 14 height 14
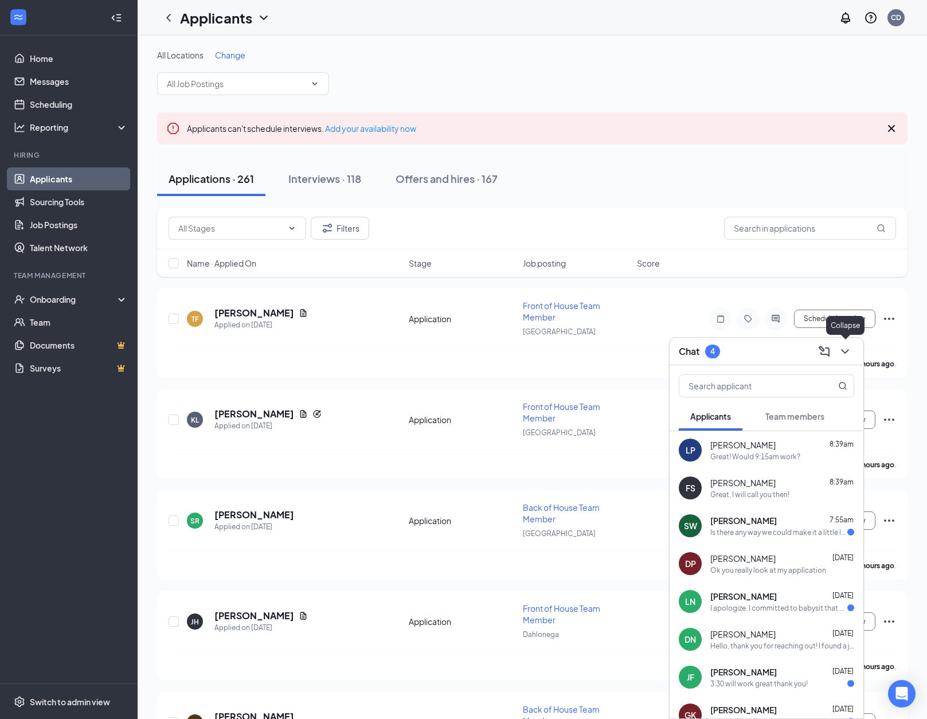
click at [845, 348] on icon "ChevronDown" at bounding box center [845, 352] width 14 height 14
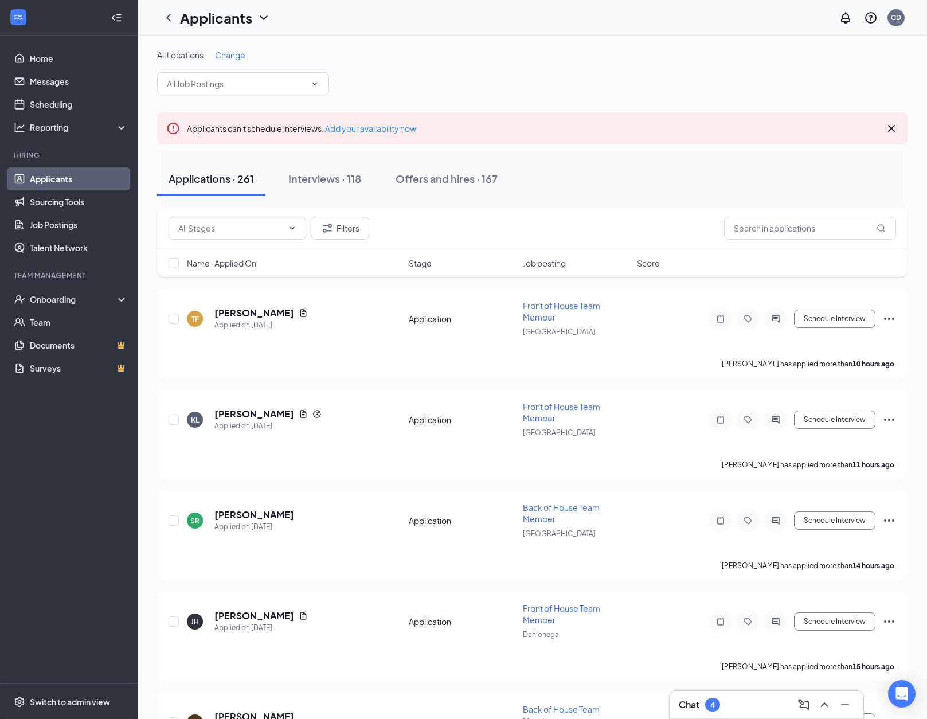
click at [728, 703] on div "Chat 4" at bounding box center [766, 705] width 175 height 18
click at [691, 703] on h3 "Chat" at bounding box center [689, 704] width 21 height 13
click at [691, 702] on h3 "Chat" at bounding box center [689, 704] width 21 height 13
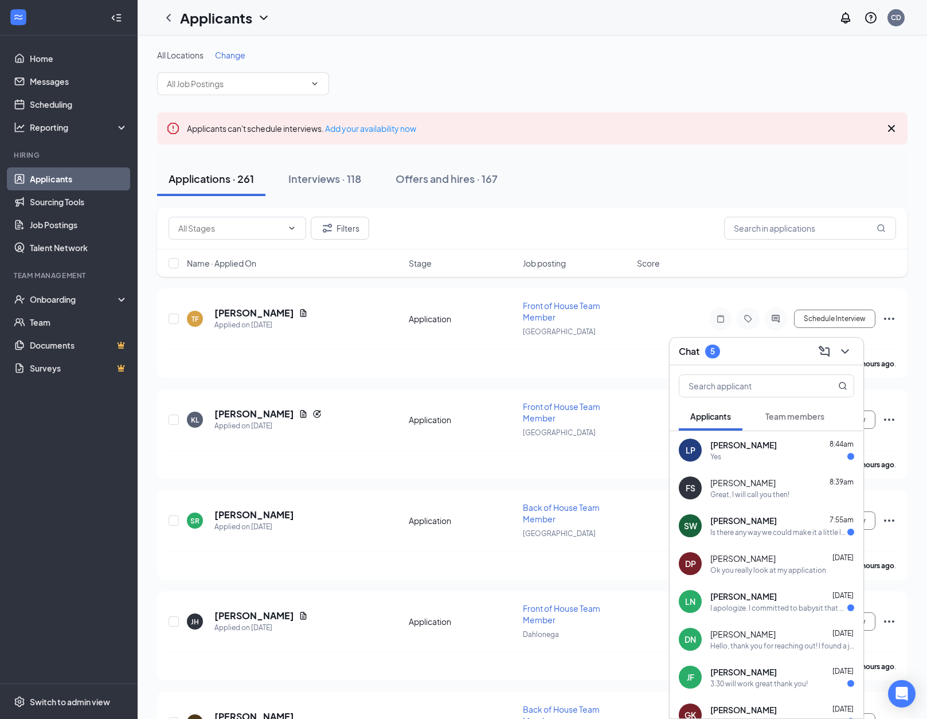
click at [738, 444] on span "[PERSON_NAME]" at bounding box center [743, 444] width 67 height 11
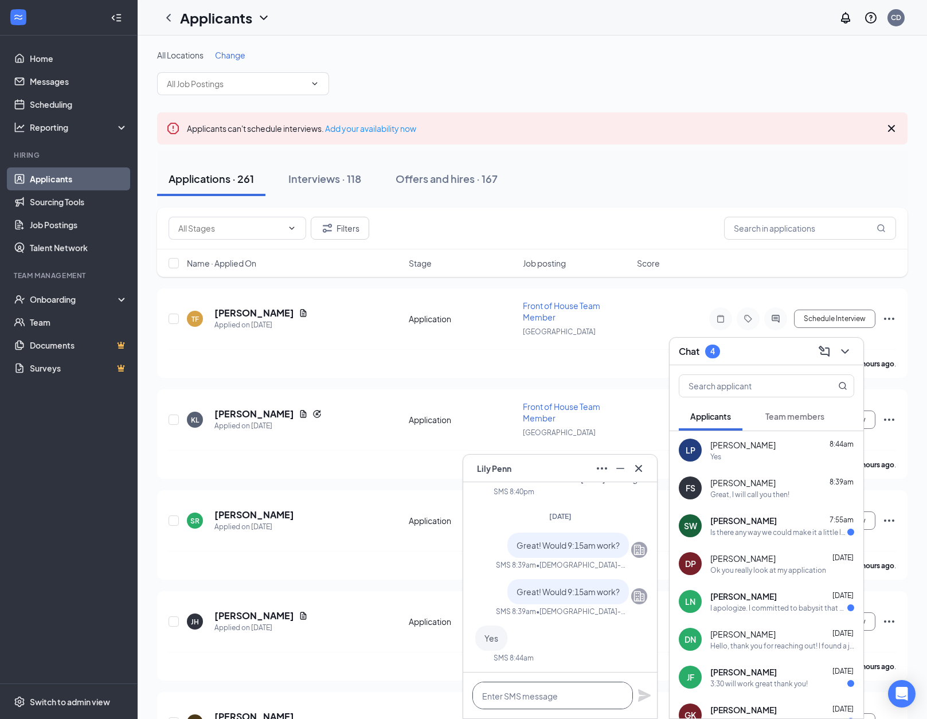
click at [530, 700] on textarea at bounding box center [552, 696] width 161 height 28
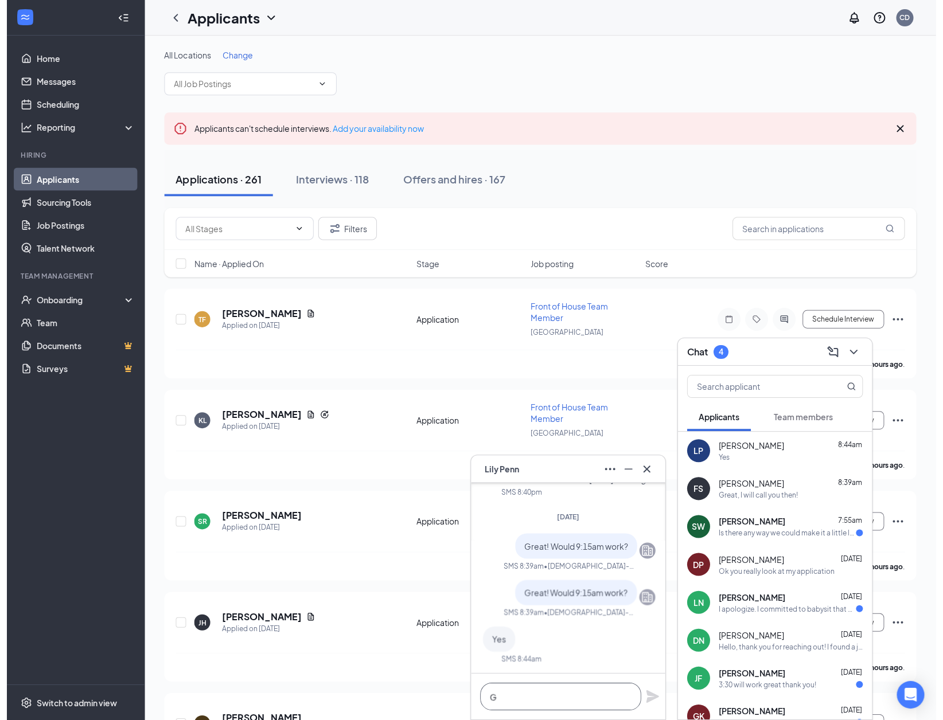
scroll to position [1, 0]
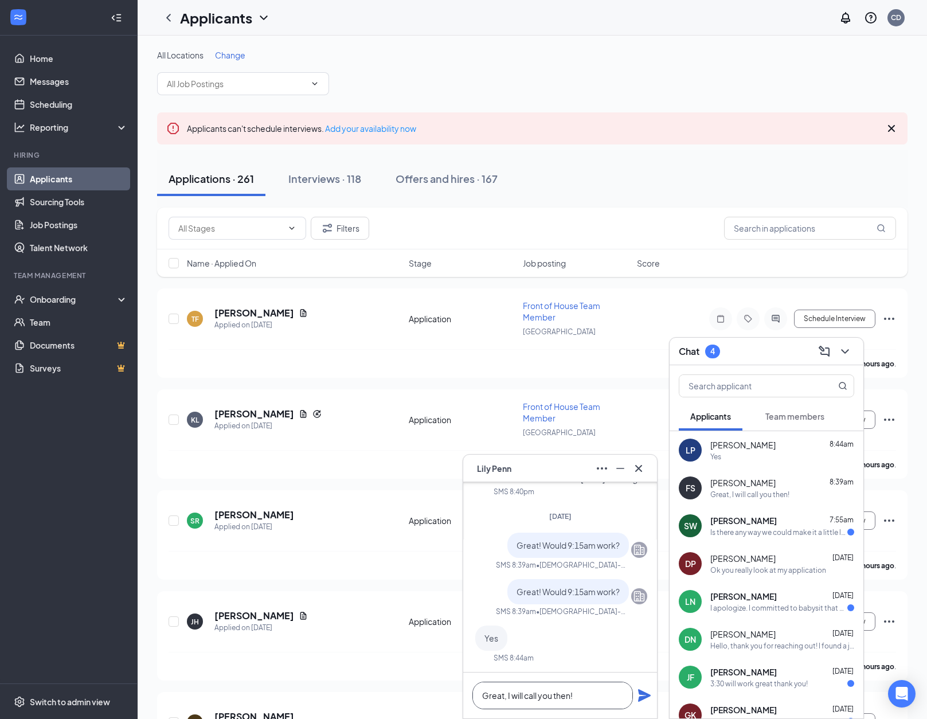
type textarea "Great, I will call you then!"
click at [641, 694] on icon "Plane" at bounding box center [644, 695] width 13 height 13
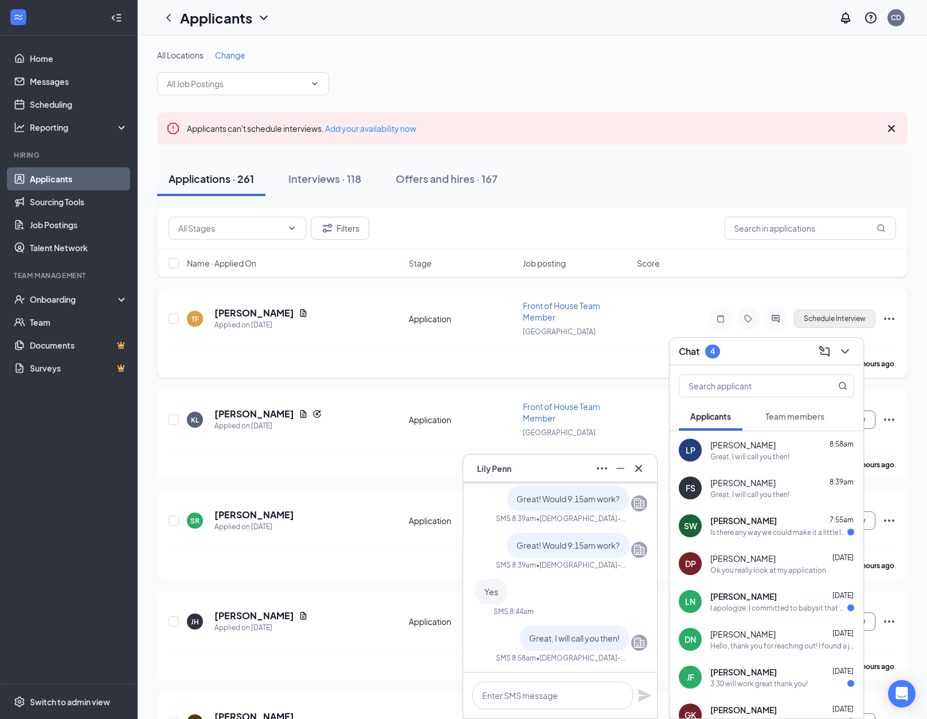
click at [643, 472] on icon "Cross" at bounding box center [639, 469] width 14 height 14
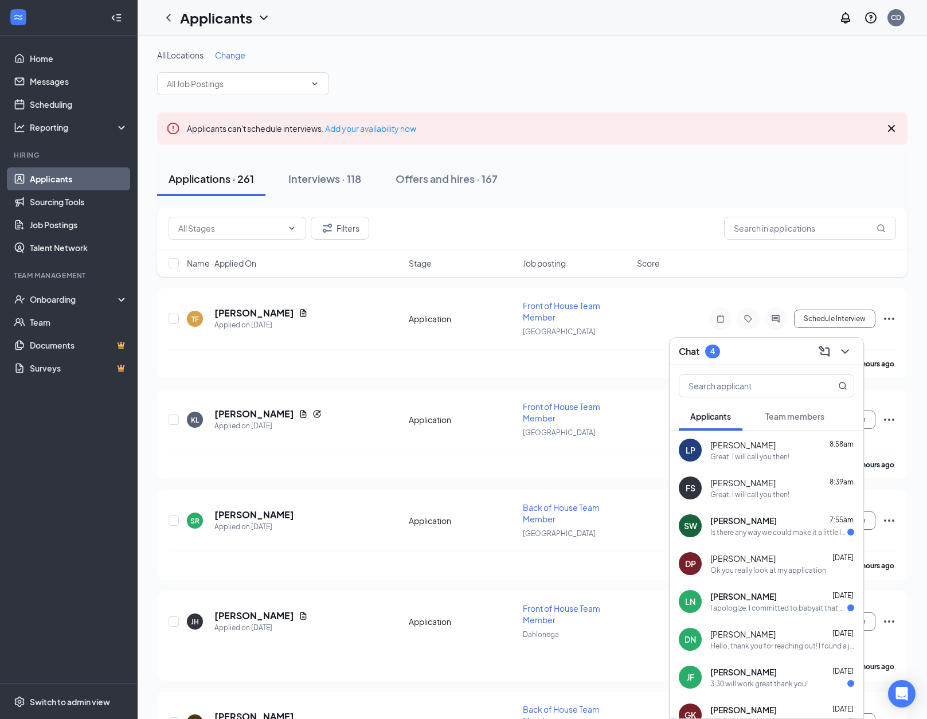
click at [847, 353] on icon "ChevronDown" at bounding box center [845, 352] width 14 height 14
click at [773, 228] on input "text" at bounding box center [810, 228] width 172 height 23
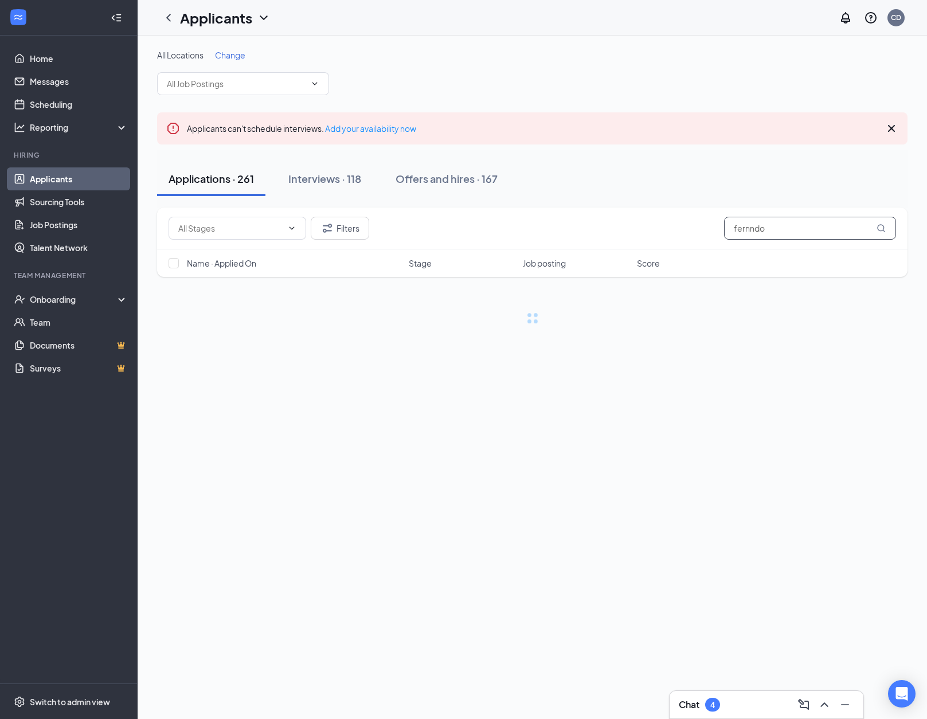
drag, startPoint x: 773, startPoint y: 228, endPoint x: 731, endPoint y: 229, distance: 41.9
click at [731, 229] on div "Filters fernndo" at bounding box center [533, 228] width 728 height 23
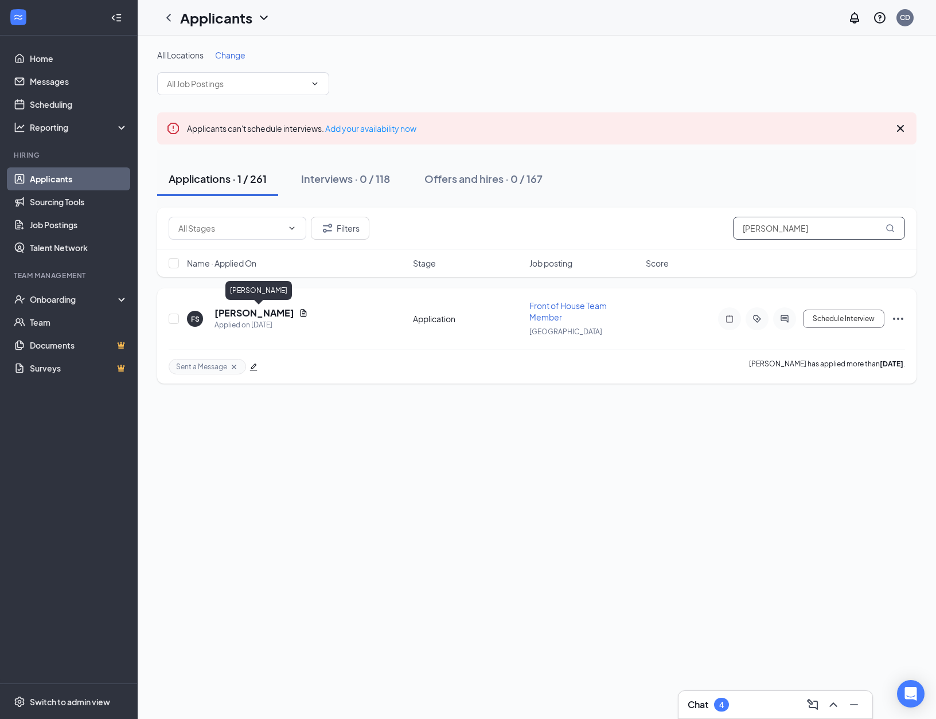
type input "[PERSON_NAME]"
click at [294, 308] on h5 "[PERSON_NAME]" at bounding box center [254, 313] width 80 height 13
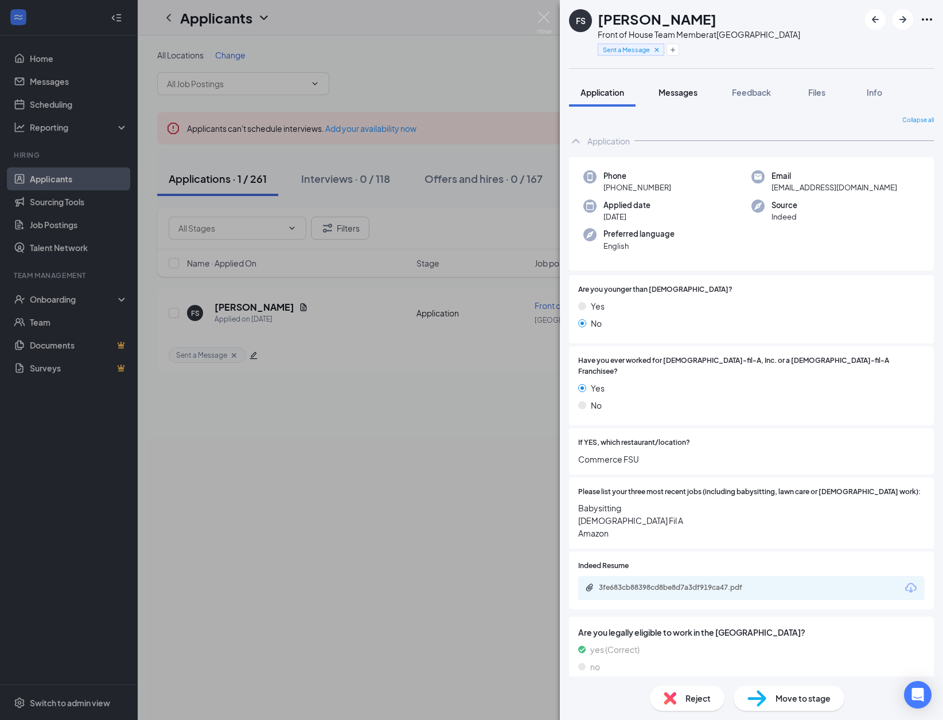
click at [671, 88] on span "Messages" at bounding box center [677, 92] width 39 height 10
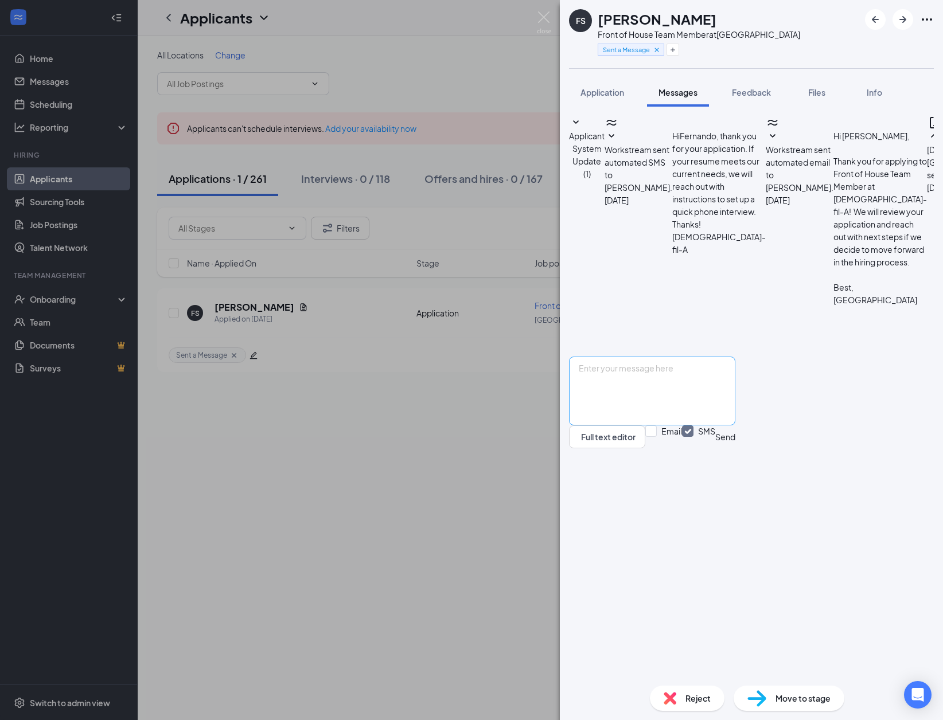
scroll to position [153, 0]
click at [677, 425] on textarea at bounding box center [652, 391] width 166 height 69
paste textarea "Interview Confirmation: [DATE] 1:00pm (remember to change date/time) Address: […"
drag, startPoint x: 856, startPoint y: 607, endPoint x: 709, endPoint y: 606, distance: 146.2
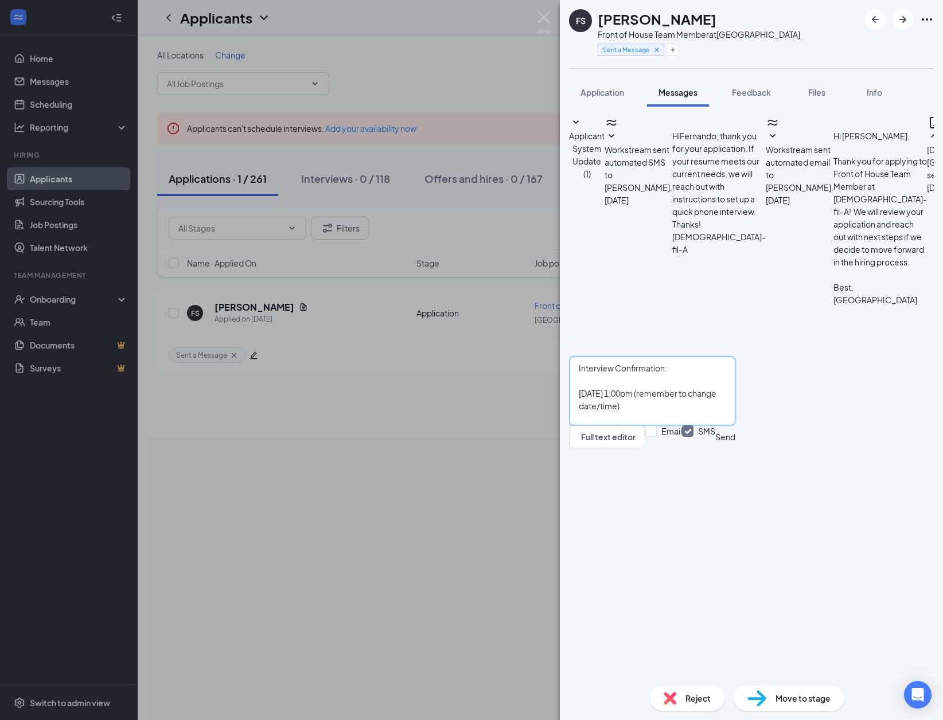
click at [709, 425] on textarea "Interview Confirmation: [DATE] 1:00pm (remember to change date/time) Address: […" at bounding box center [652, 391] width 166 height 69
drag, startPoint x: 667, startPoint y: 608, endPoint x: 634, endPoint y: 607, distance: 32.7
click at [634, 425] on textarea "Interview Confirmation: [DATE] 1:00pm Address: [STREET_ADDRESS][PERSON_NAME]" at bounding box center [652, 391] width 166 height 69
click at [695, 425] on textarea "Interview Confirmation: [DATE] 1:00pm Address: [STREET_ADDRESS][PERSON_NAME]" at bounding box center [652, 391] width 166 height 69
click at [697, 425] on textarea "Interview Confirmation: [DATE] 9:00pm Address: [STREET_ADDRESS][PERSON_NAME]" at bounding box center [652, 391] width 166 height 69
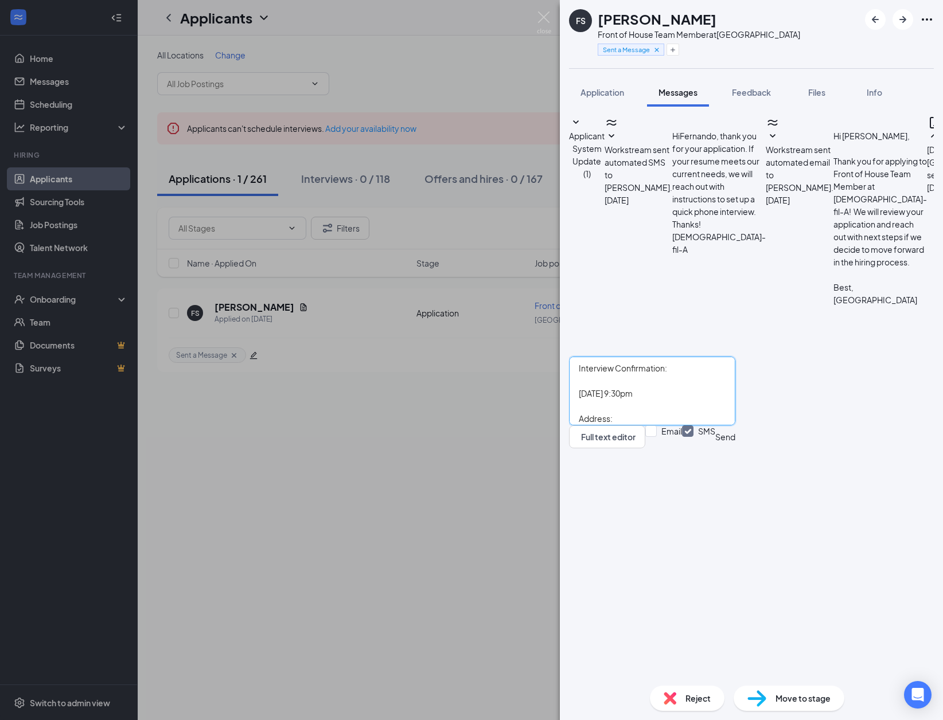
click at [710, 425] on textarea "Interview Confirmation: [DATE] 9:30pm Address: [STREET_ADDRESS][PERSON_NAME]" at bounding box center [652, 391] width 166 height 69
click at [735, 425] on textarea "Interview Confirmation: [DATE] 9:30am Address: [STREET_ADDRESS][PERSON_NAME]" at bounding box center [652, 391] width 166 height 69
type textarea "Interview Confirmation: [DATE] 9:30am Address: [STREET_ADDRESS][PERSON_NAME]"
click at [735, 448] on button "Send" at bounding box center [725, 436] width 20 height 23
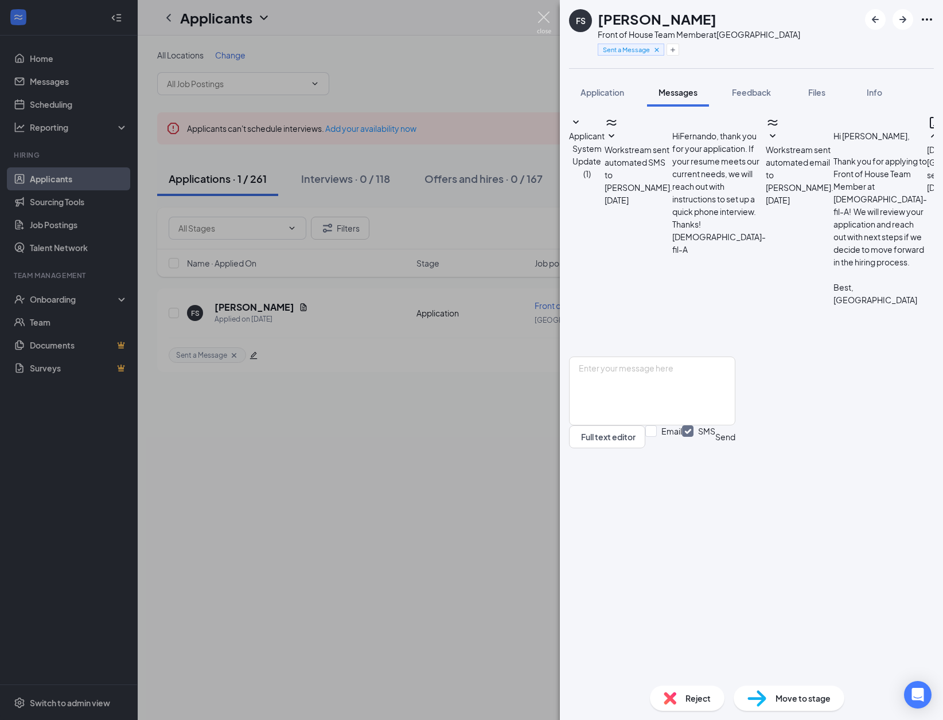
click at [540, 20] on img at bounding box center [544, 22] width 14 height 22
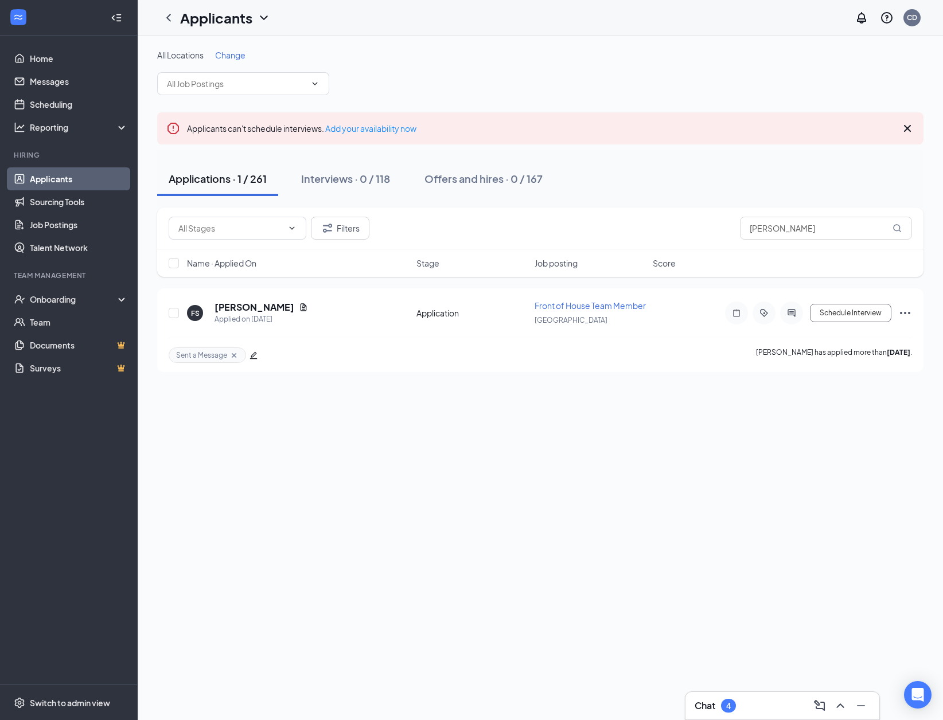
click at [319, 405] on div "All Locations Change Applicants can't schedule interviews. Add your availabilit…" at bounding box center [540, 378] width 805 height 685
drag, startPoint x: 807, startPoint y: 227, endPoint x: 675, endPoint y: 235, distance: 132.1
click at [675, 235] on div "Filters [PERSON_NAME]" at bounding box center [540, 228] width 743 height 23
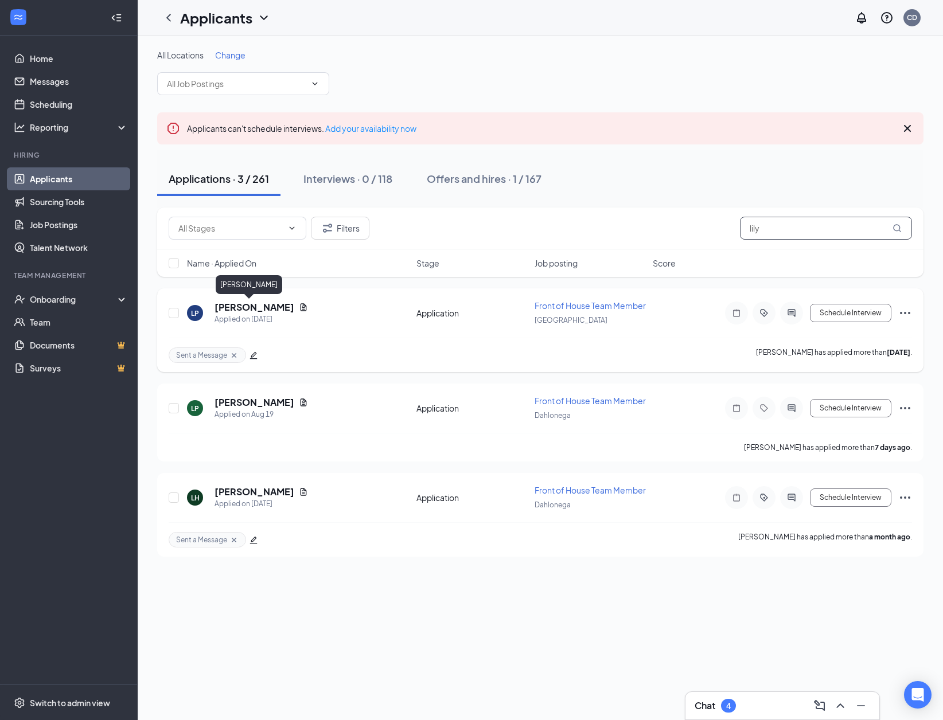
type input "lily"
click at [234, 310] on h5 "[PERSON_NAME]" at bounding box center [254, 307] width 80 height 13
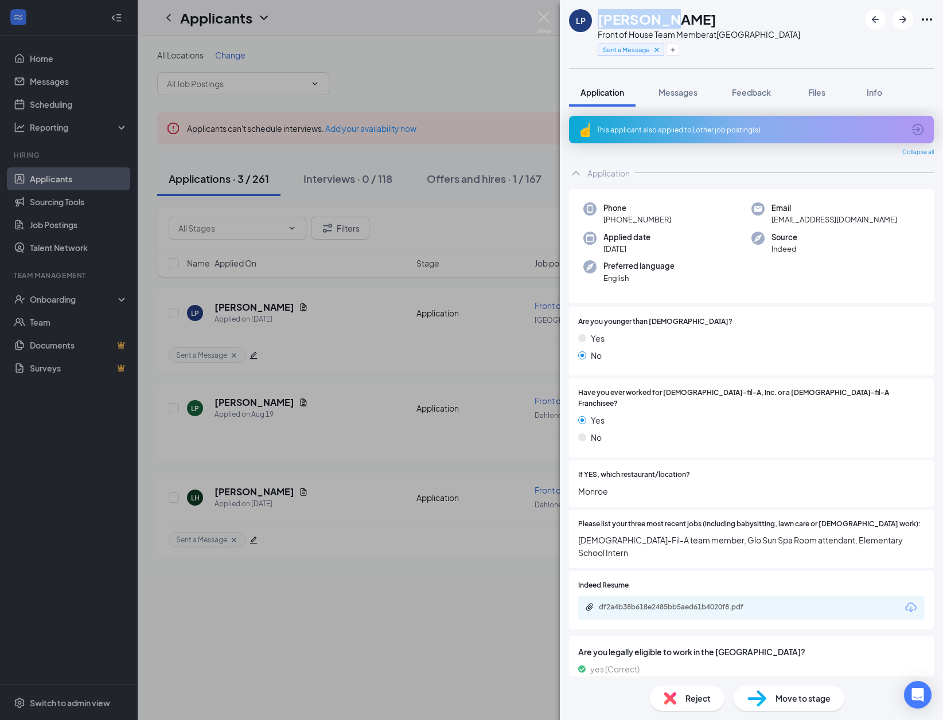
drag, startPoint x: 663, startPoint y: 11, endPoint x: 598, endPoint y: 22, distance: 66.7
click at [598, 22] on div "[PERSON_NAME]" at bounding box center [699, 18] width 202 height 19
copy h1 "[PERSON_NAME]"
click at [661, 97] on div "Messages" at bounding box center [677, 92] width 39 height 11
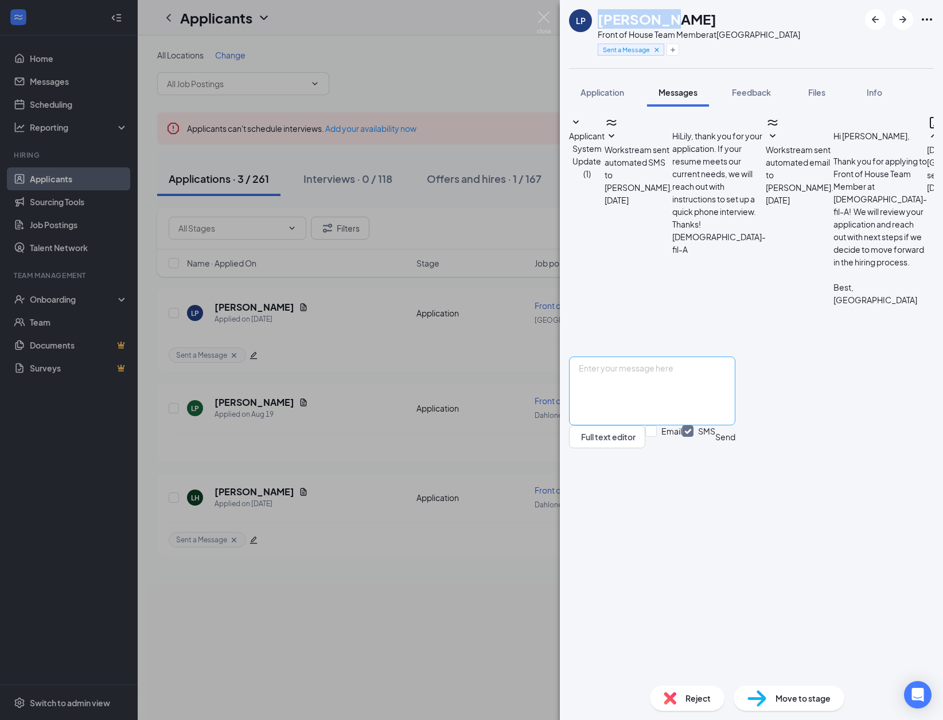
scroll to position [130, 0]
click at [686, 425] on textarea at bounding box center [652, 391] width 166 height 69
paste textarea "Interview Confirmation: [DATE] 1:00pm (remember to change date/time) Address: […"
drag, startPoint x: 834, startPoint y: 607, endPoint x: 710, endPoint y: 611, distance: 123.9
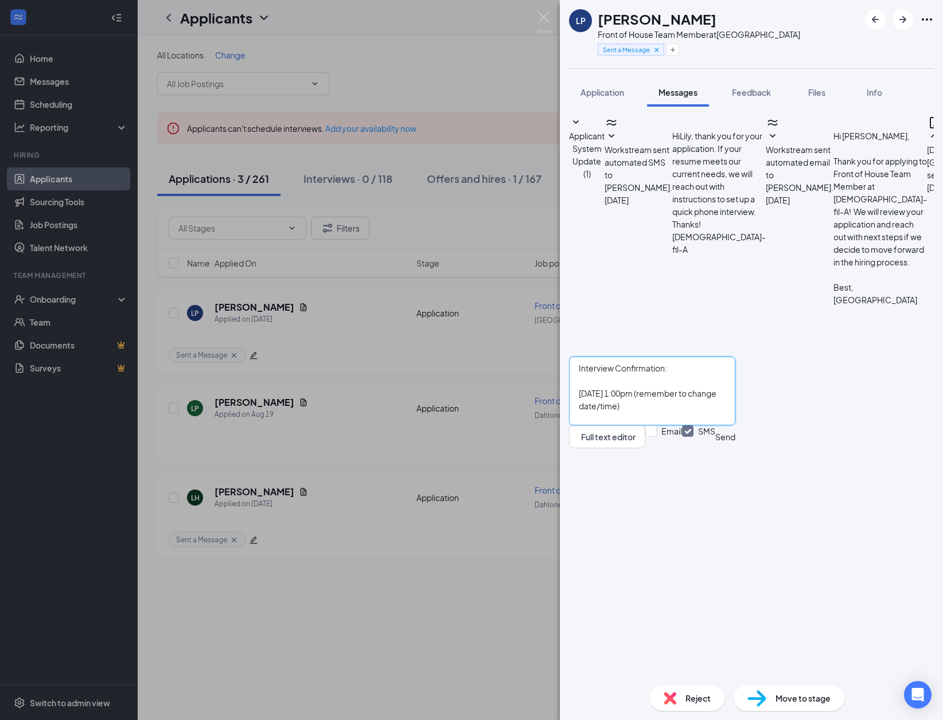
click at [710, 425] on textarea "Interview Confirmation: [DATE] 1:00pm (remember to change date/time) Address: […" at bounding box center [652, 391] width 166 height 69
drag, startPoint x: 635, startPoint y: 606, endPoint x: 666, endPoint y: 607, distance: 31.0
click at [666, 425] on textarea "Interview Confirmation: [DATE] 1:00pm Address: [STREET_ADDRESS][PERSON_NAME]" at bounding box center [652, 391] width 166 height 69
click at [712, 425] on textarea "Interview Confirmation: [DATE] 1:00pm Address: [STREET_ADDRESS][PERSON_NAME]" at bounding box center [652, 391] width 166 height 69
click at [735, 425] on textarea "Interview Confirmation: [DATE] 1:30pm Address: [STREET_ADDRESS][PERSON_NAME]" at bounding box center [652, 391] width 166 height 69
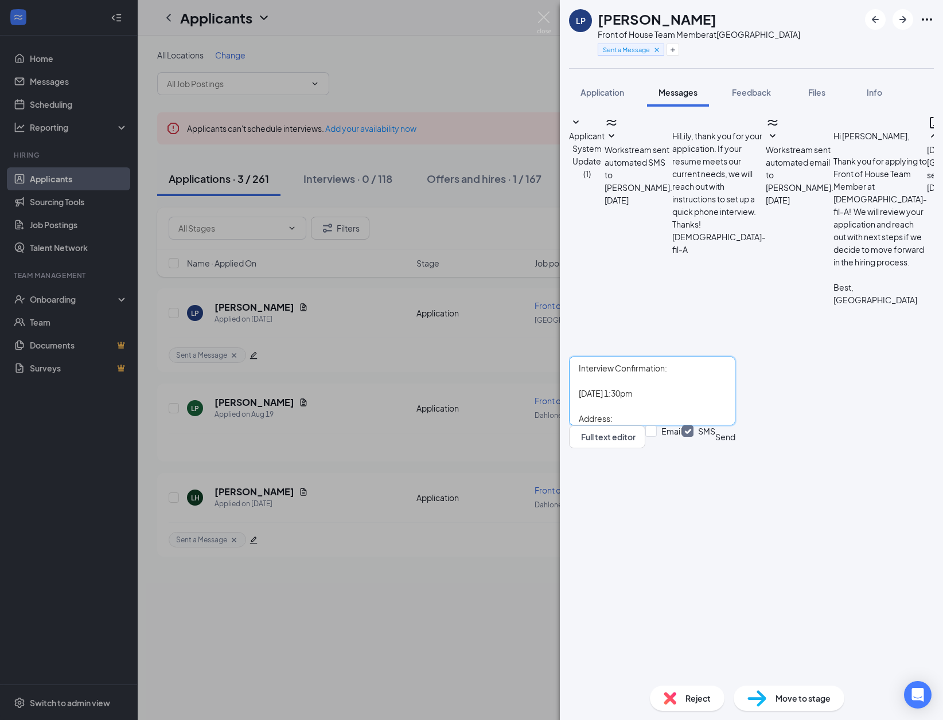
type textarea "Interview Confirmation: [DATE] 1:30pm Address: [STREET_ADDRESS][PERSON_NAME]"
click at [735, 448] on button "Send" at bounding box center [725, 436] width 20 height 23
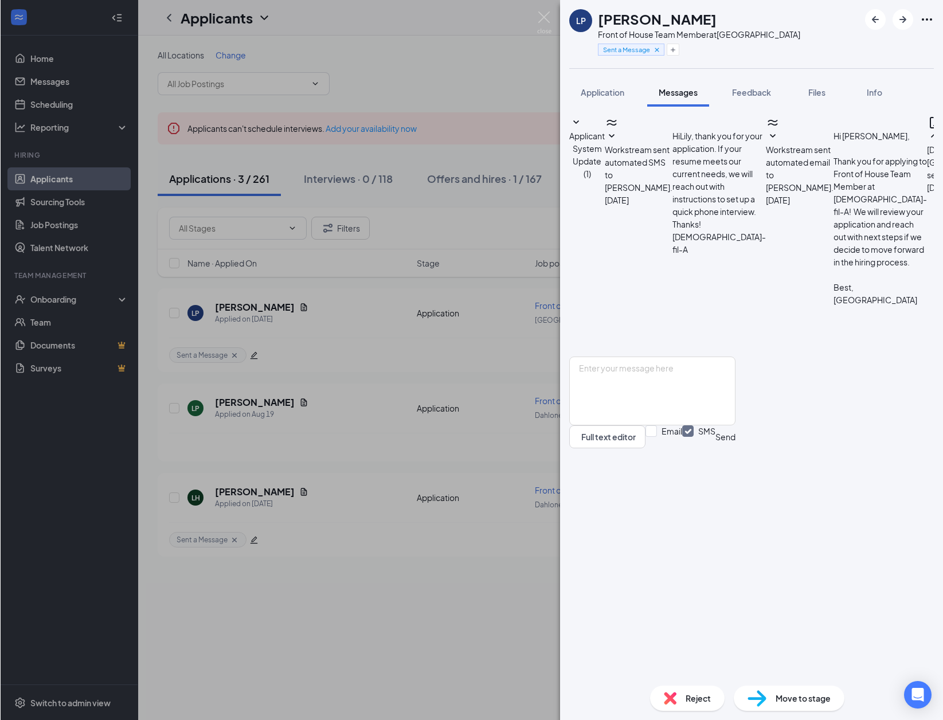
scroll to position [292, 0]
click at [544, 19] on img at bounding box center [544, 22] width 14 height 22
